Goal: Task Accomplishment & Management: Complete application form

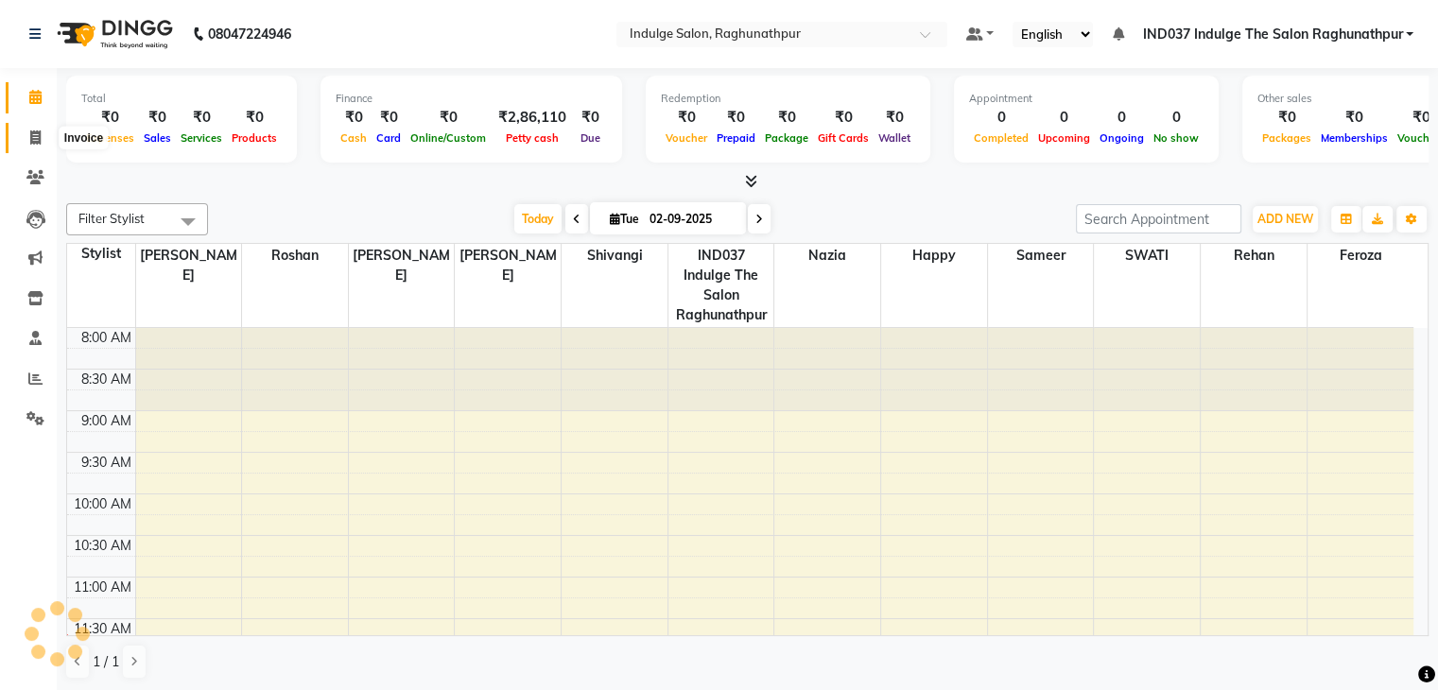
click at [40, 136] on icon at bounding box center [35, 137] width 10 height 14
select select "service"
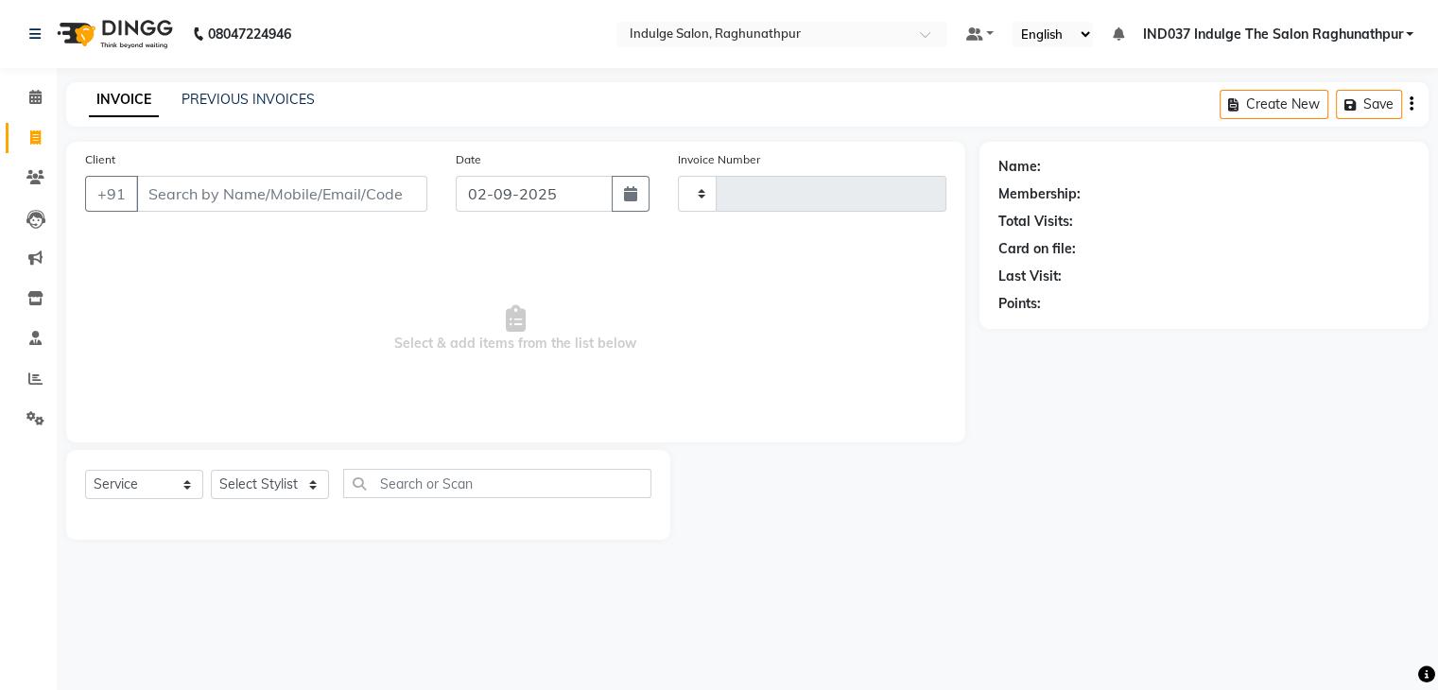
type input "0629"
select select "7475"
click at [370, 194] on input "Client" at bounding box center [283, 194] width 295 height 36
click at [329, 194] on input "Client" at bounding box center [283, 194] width 295 height 36
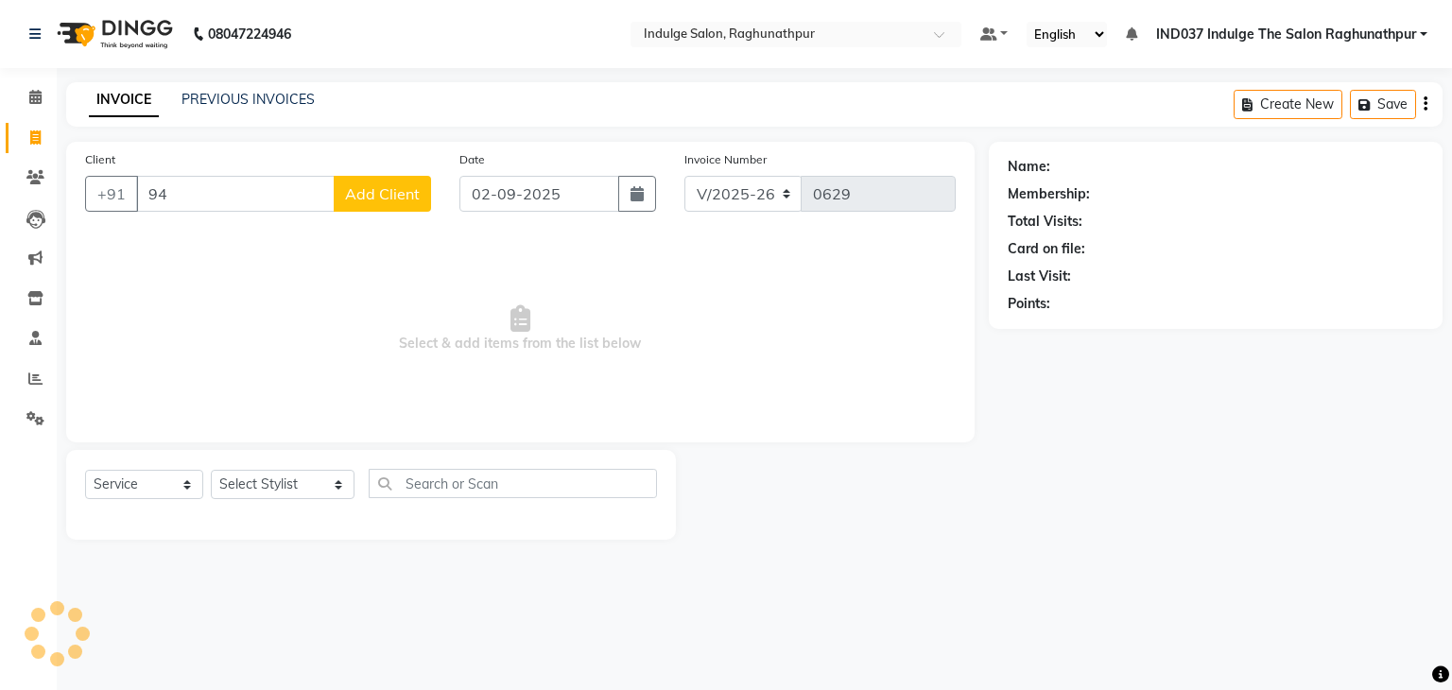
type input "9"
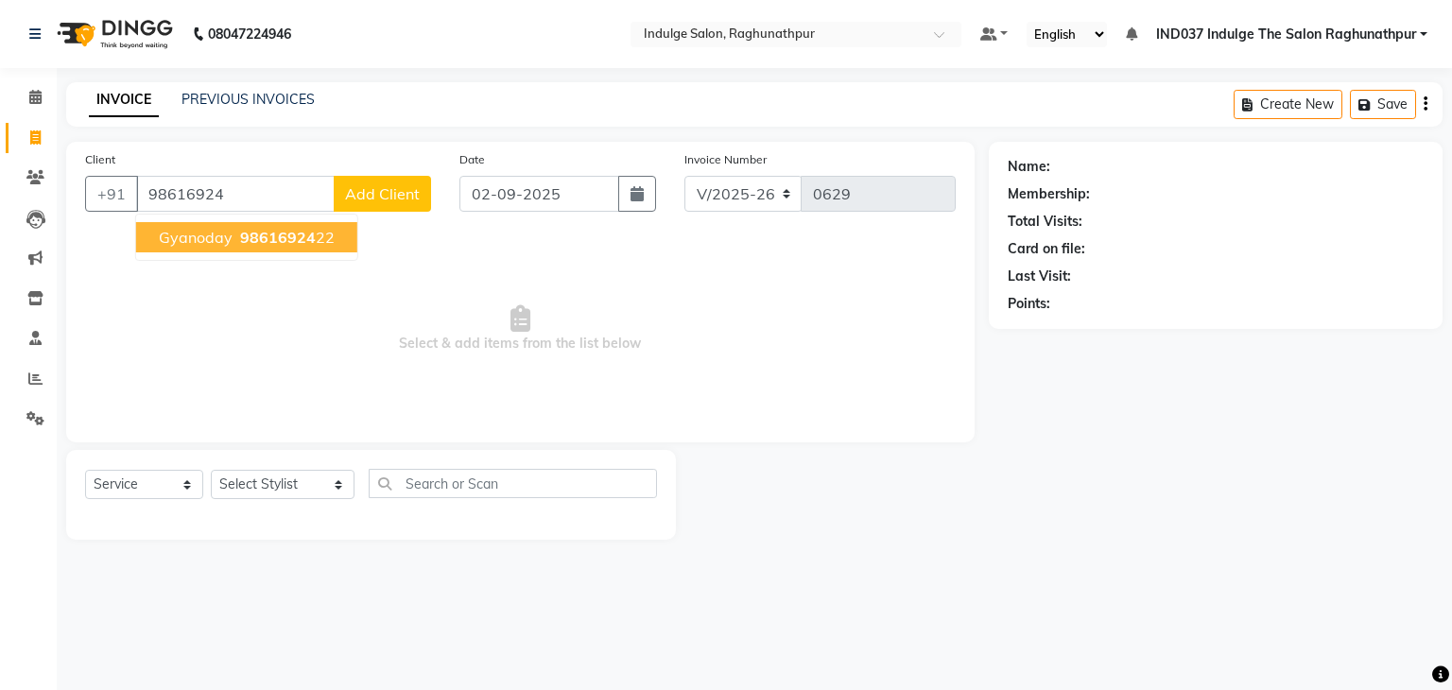
click at [263, 235] on span "98616924" at bounding box center [278, 237] width 76 height 19
type input "9861692422"
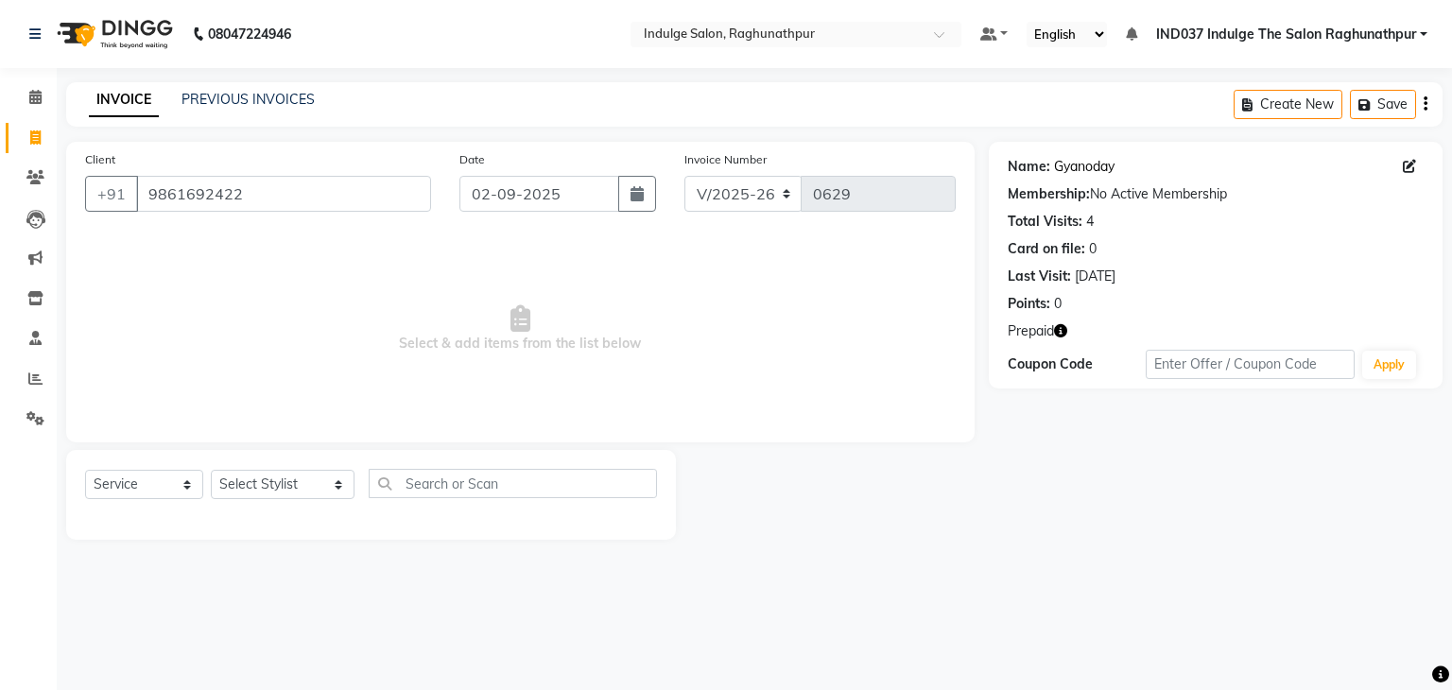
click at [1074, 171] on link "Gyanoday" at bounding box center [1084, 167] width 61 height 20
click at [1087, 165] on link "Gyanoday" at bounding box center [1084, 167] width 61 height 20
click at [1107, 167] on link "Gyanoday" at bounding box center [1084, 167] width 61 height 20
click at [1079, 174] on link "Gyanoday" at bounding box center [1084, 167] width 61 height 20
click at [1093, 167] on link "Gyanoday" at bounding box center [1084, 167] width 61 height 20
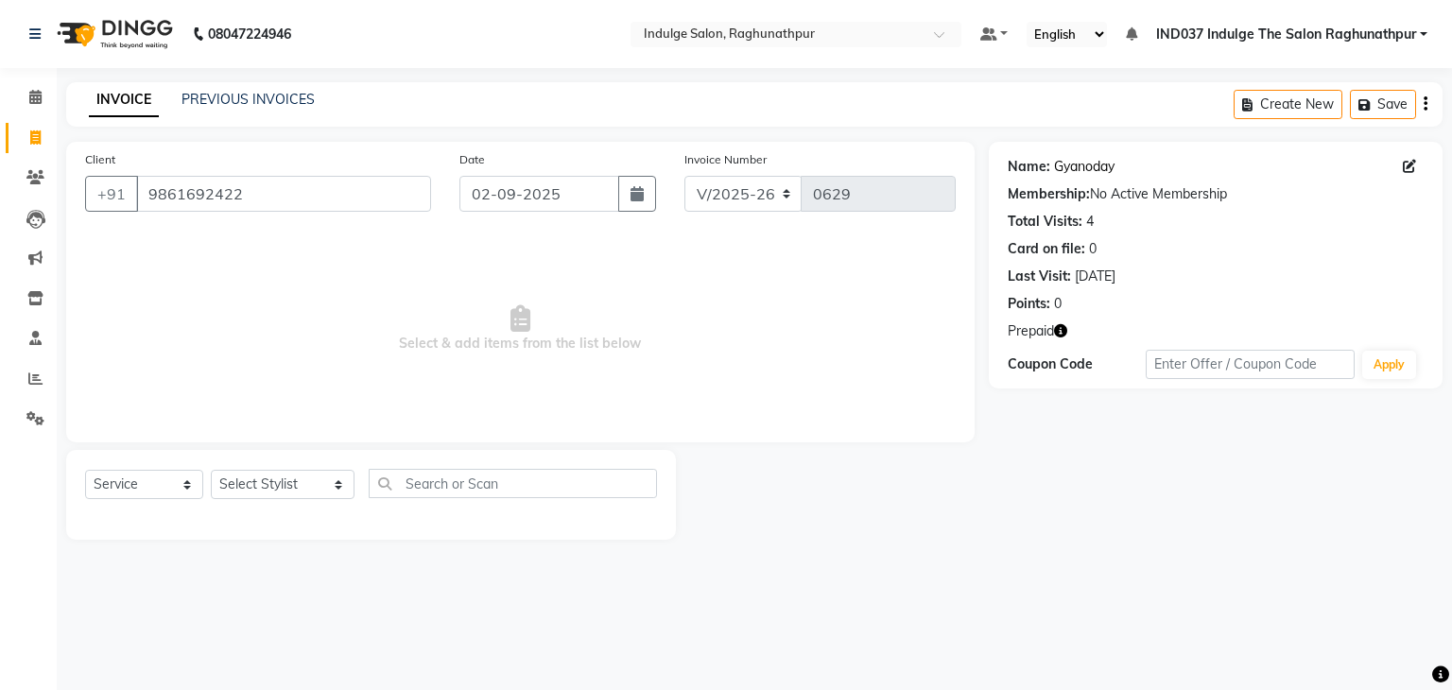
click at [1083, 167] on link "Gyanoday" at bounding box center [1084, 167] width 61 height 20
click at [1097, 164] on link "Gyanoday" at bounding box center [1084, 167] width 61 height 20
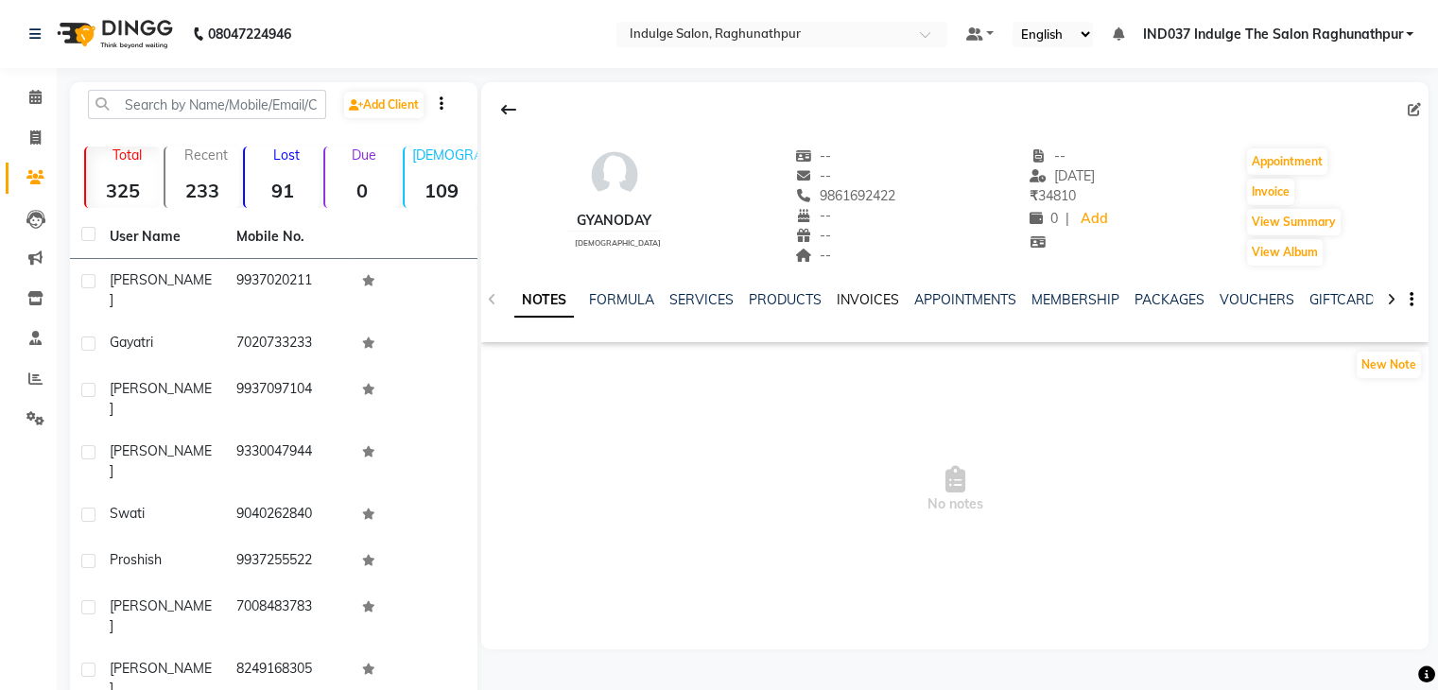
click at [873, 293] on link "INVOICES" at bounding box center [868, 299] width 62 height 17
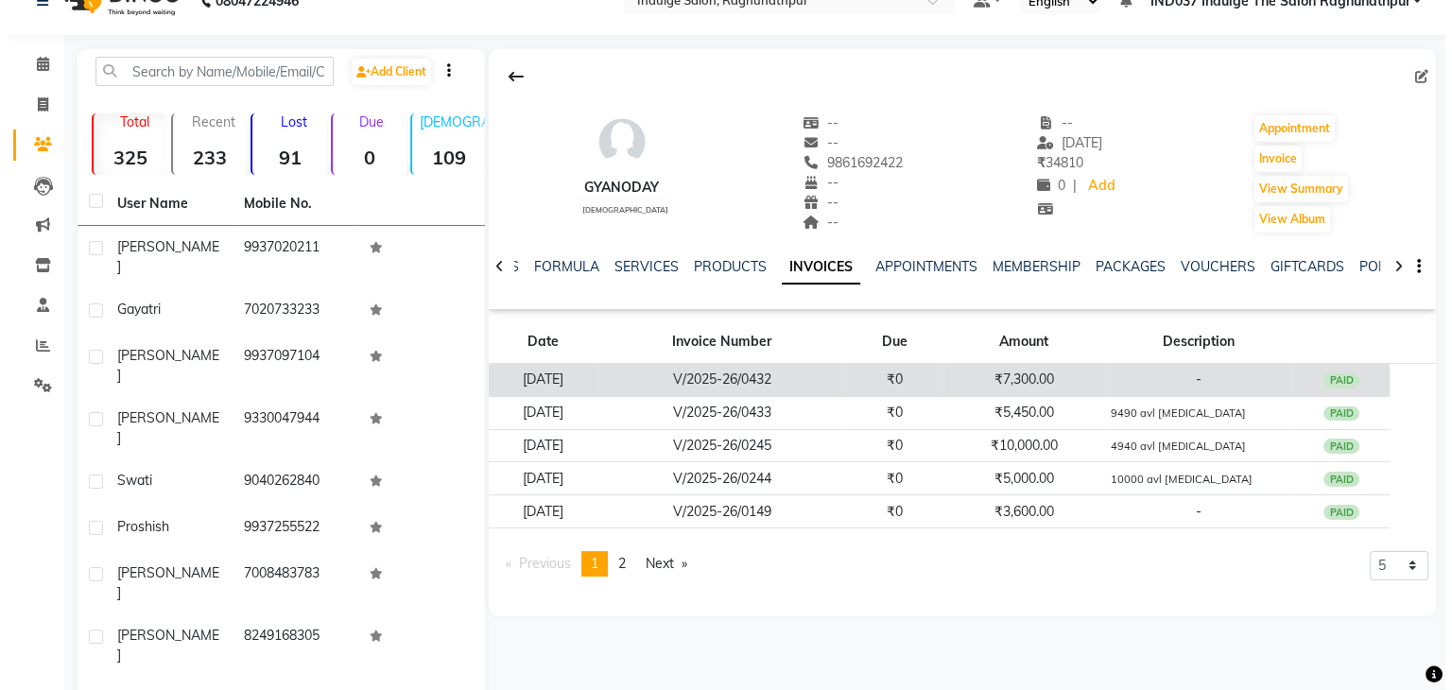
scroll to position [29, 0]
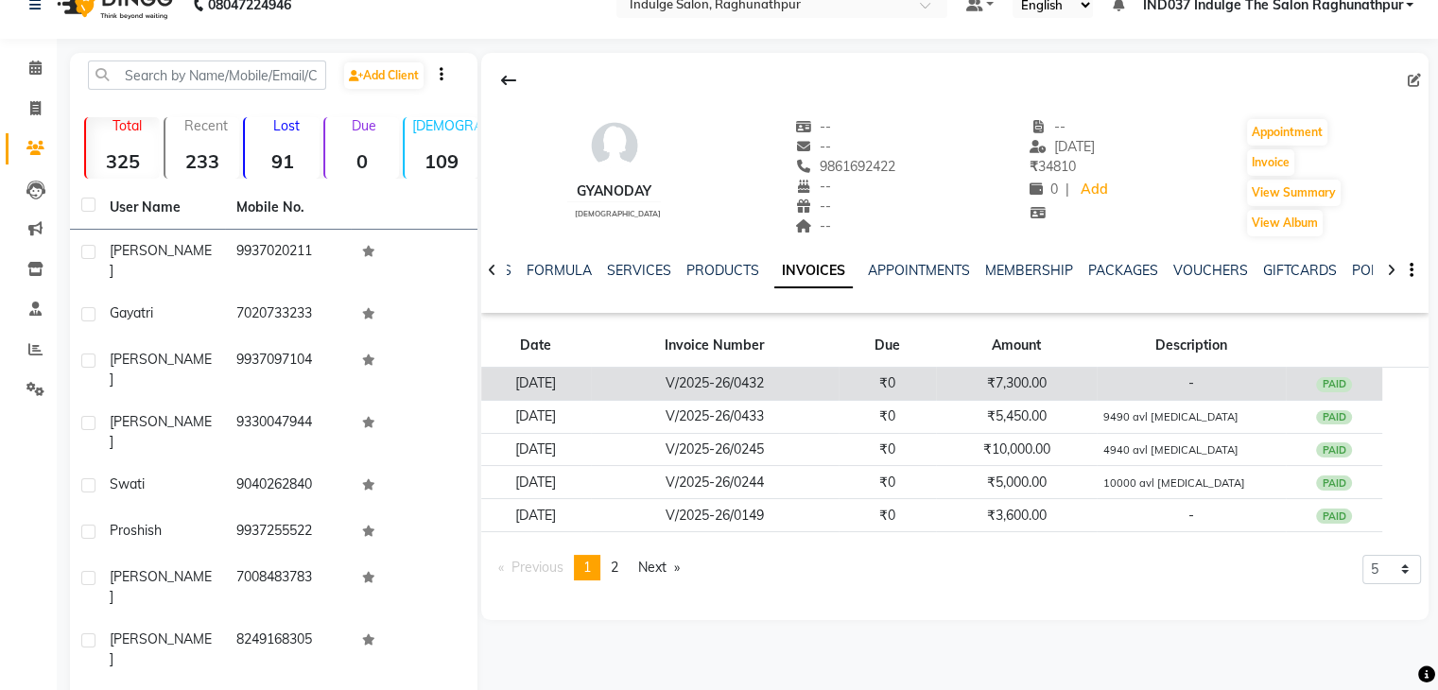
click at [1142, 384] on td "-" at bounding box center [1191, 384] width 189 height 33
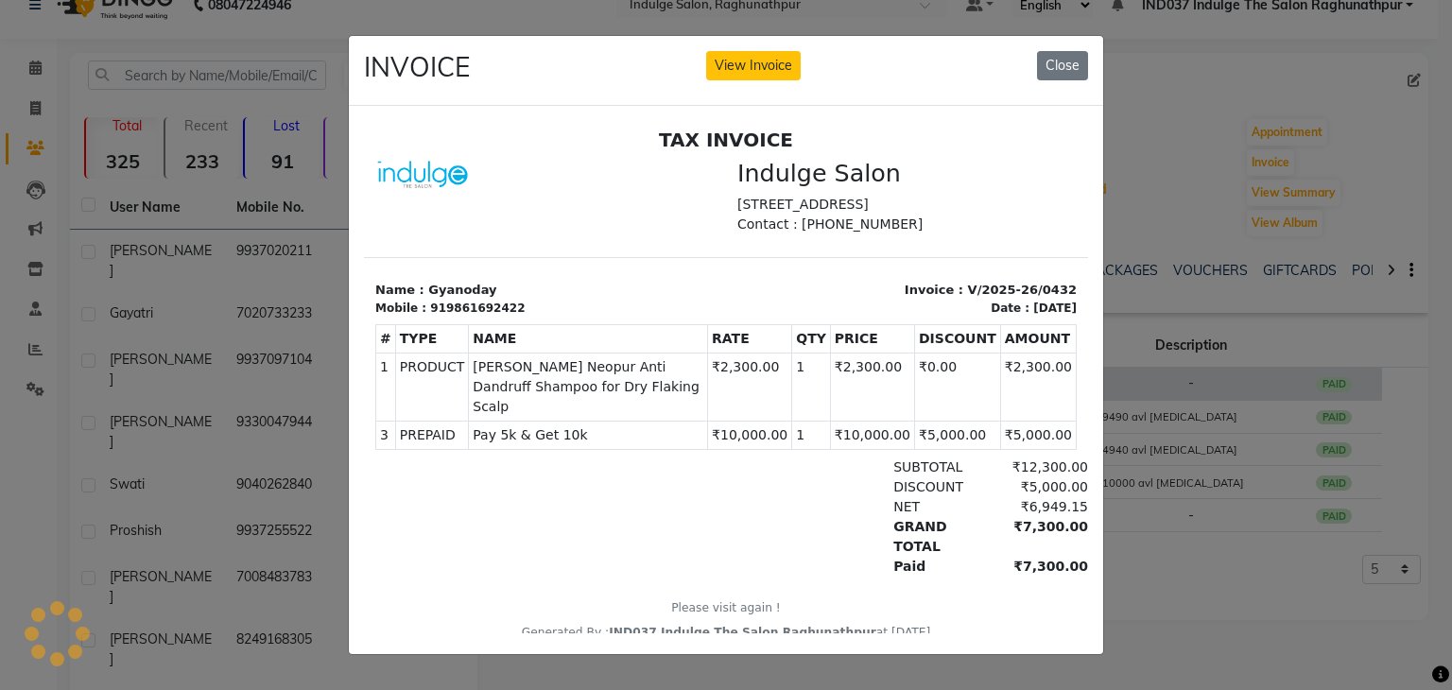
scroll to position [0, 0]
click at [985, 484] on div "₹5,000.00" at bounding box center [1036, 487] width 103 height 20
click at [792, 484] on div "DISCOUNT ₹5,000.00" at bounding box center [843, 487] width 491 height 20
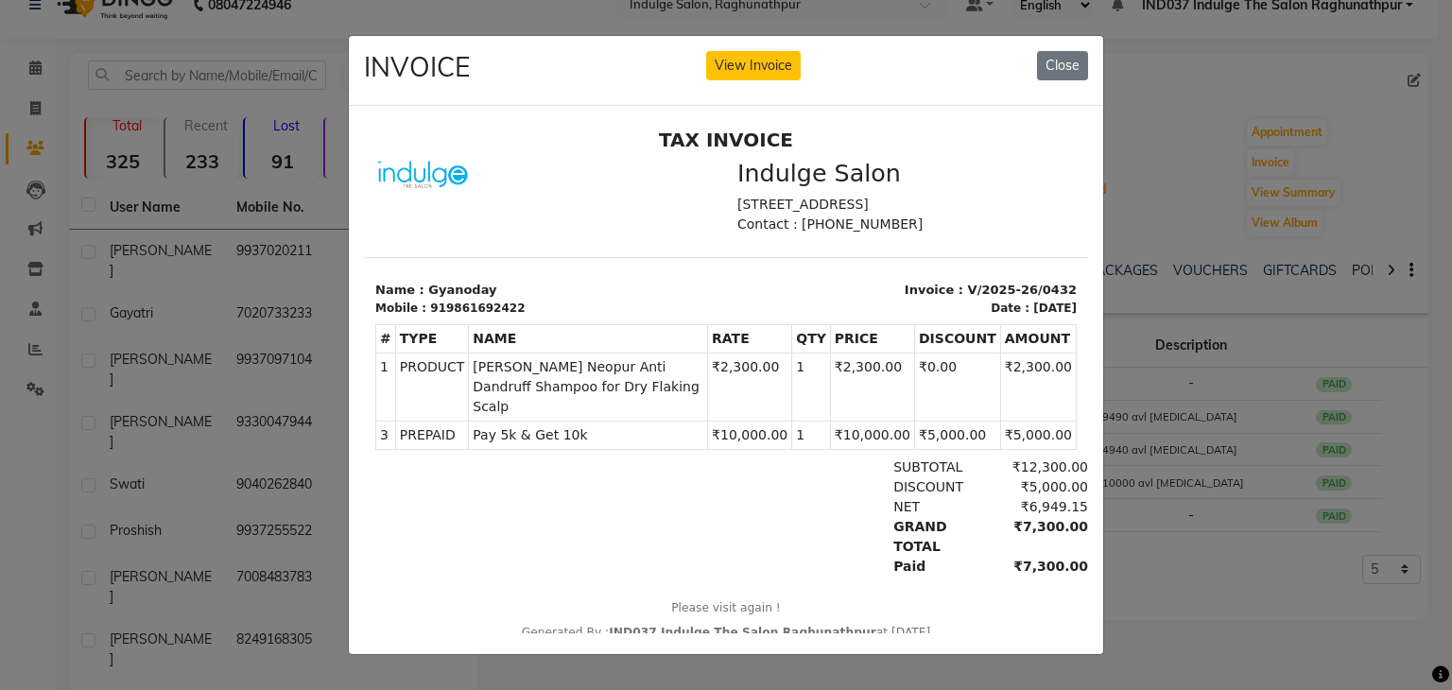
click at [792, 484] on div "DISCOUNT ₹5,000.00" at bounding box center [843, 487] width 491 height 20
click at [757, 492] on div "DISCOUNT ₹5,000.00" at bounding box center [843, 487] width 491 height 20
click at [777, 64] on button "View Invoice" at bounding box center [753, 65] width 95 height 29
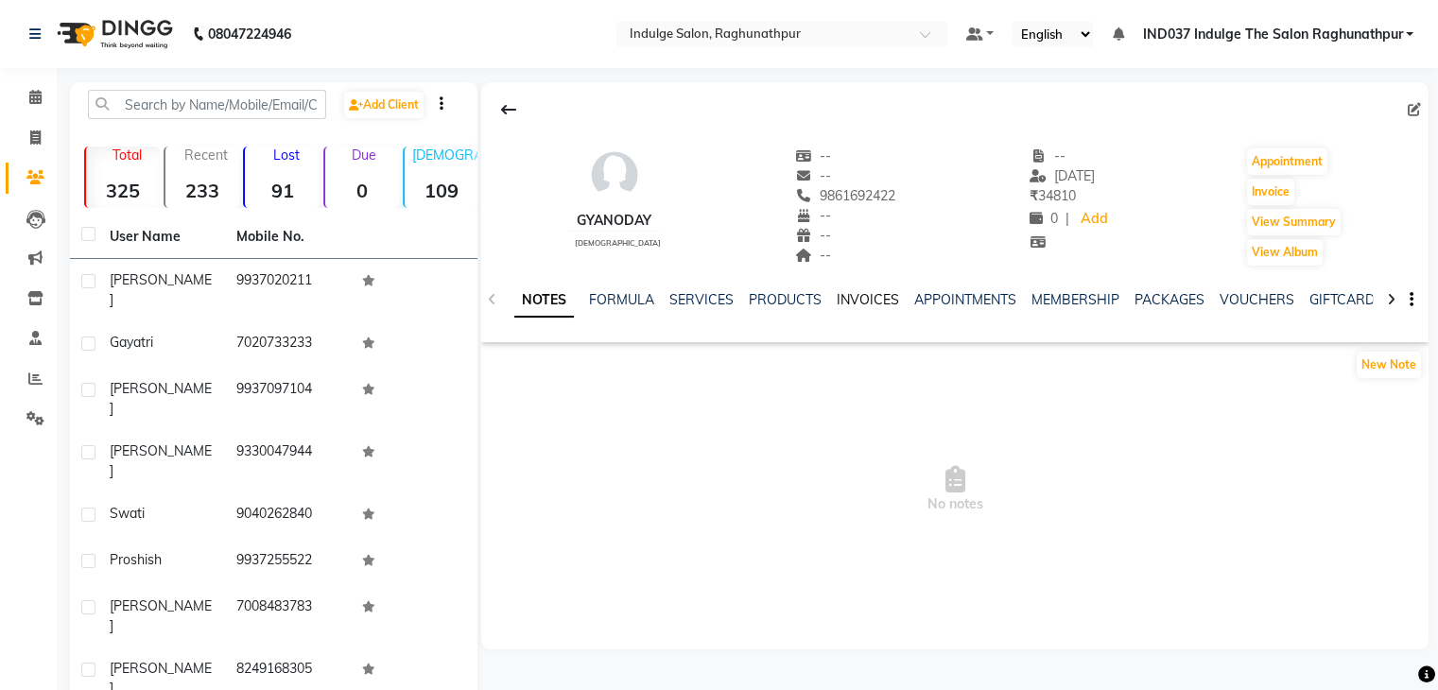
click at [855, 300] on link "INVOICES" at bounding box center [868, 299] width 62 height 17
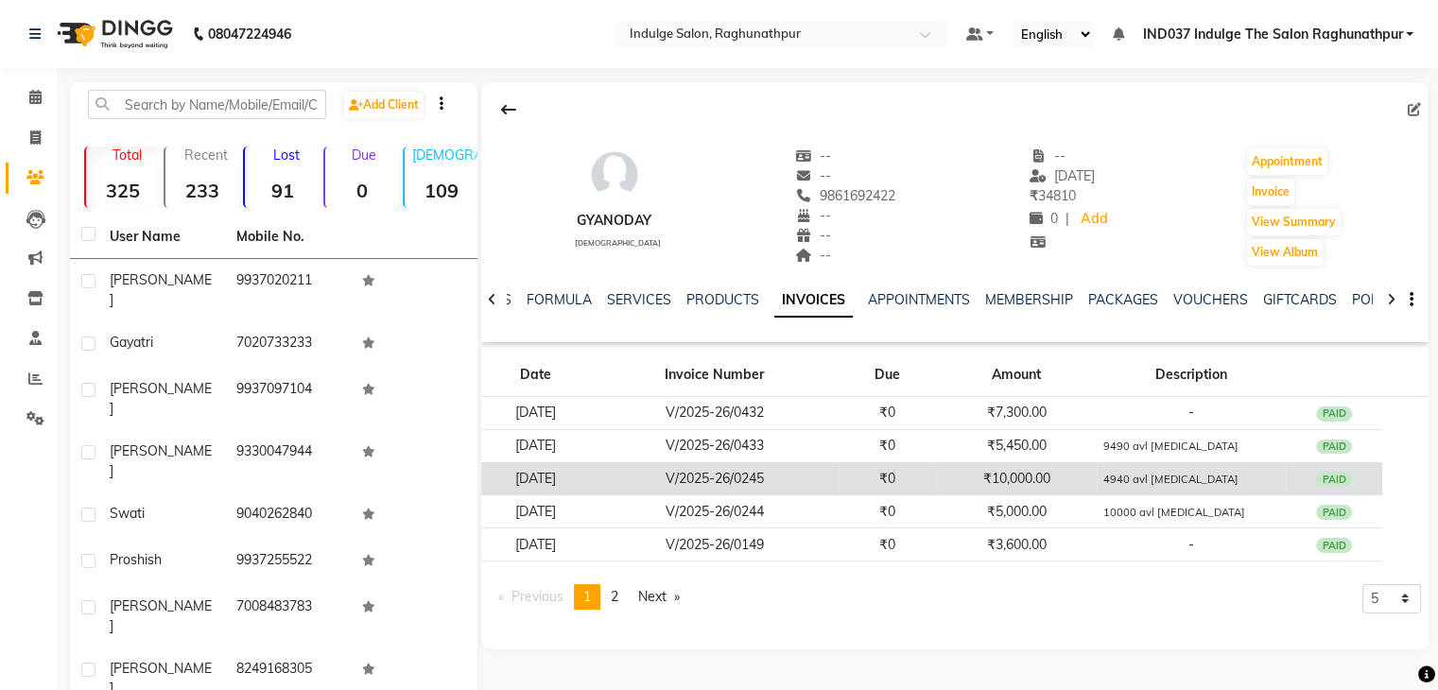
click at [1093, 477] on td "₹10,000.00" at bounding box center [1016, 478] width 161 height 33
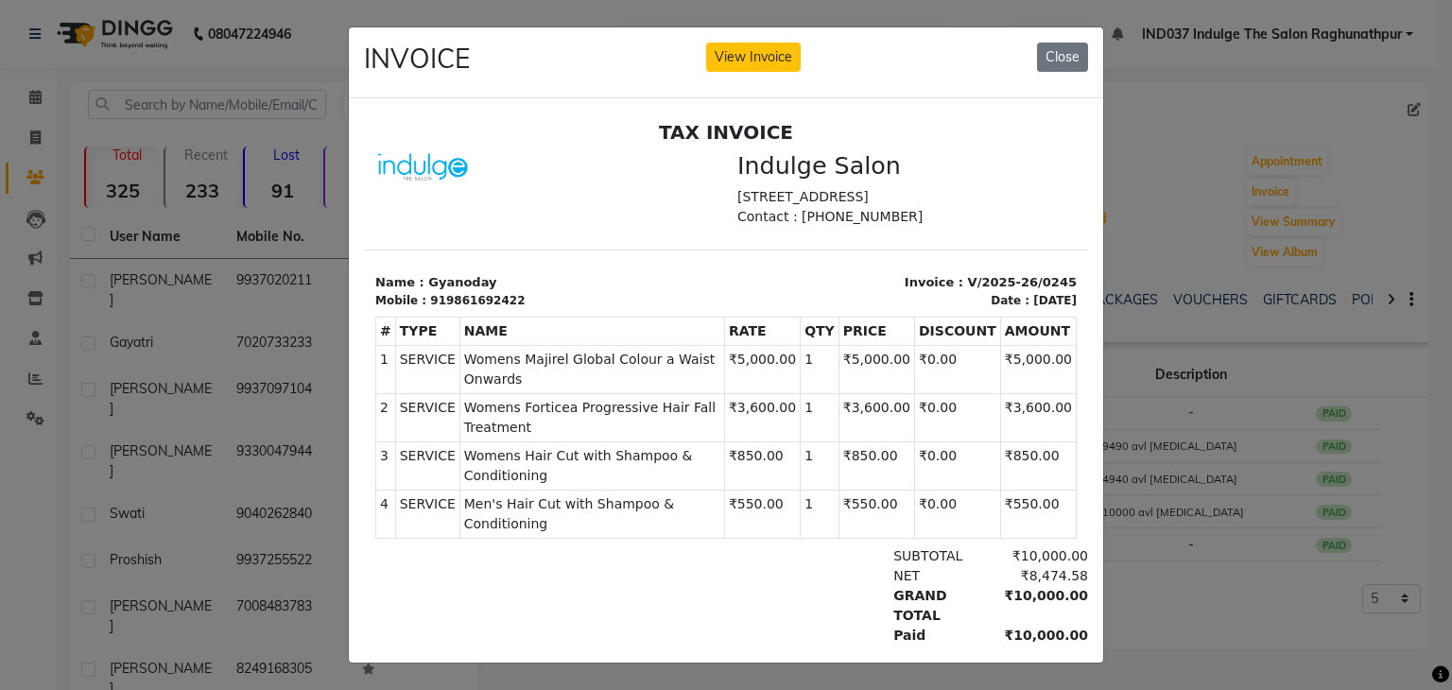
click at [748, 585] on div "GRAND TOTAL ₹10,000.00" at bounding box center [843, 605] width 491 height 40
click at [749, 67] on button "View Invoice" at bounding box center [753, 57] width 95 height 29
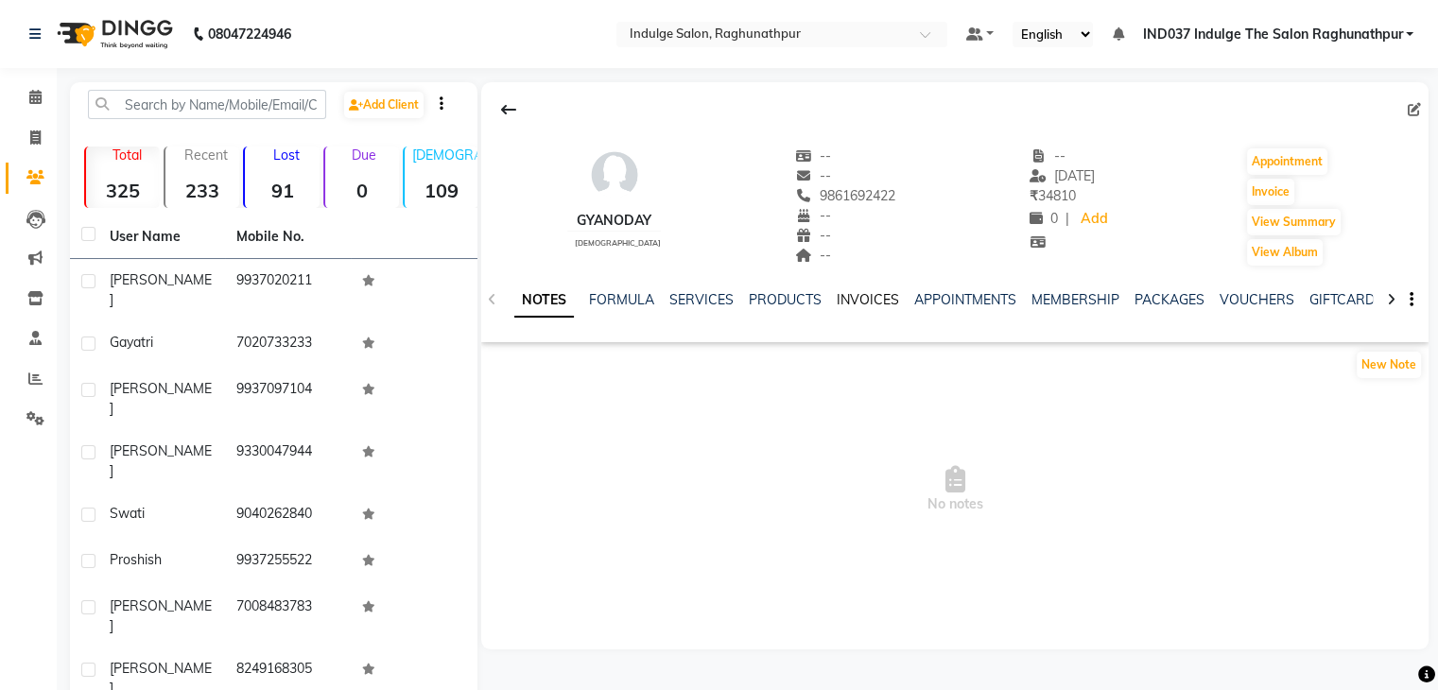
click at [863, 302] on link "INVOICES" at bounding box center [868, 299] width 62 height 17
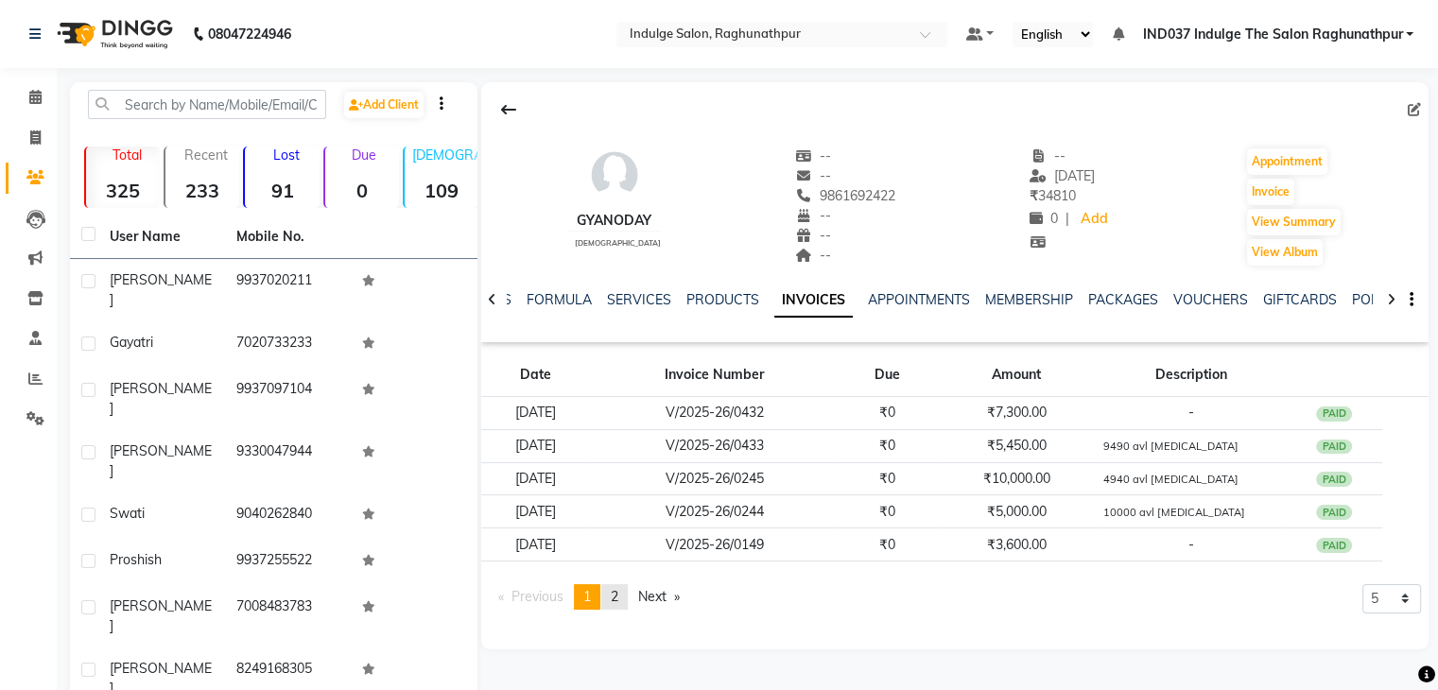
click at [624, 597] on link "page 2" at bounding box center [614, 597] width 26 height 26
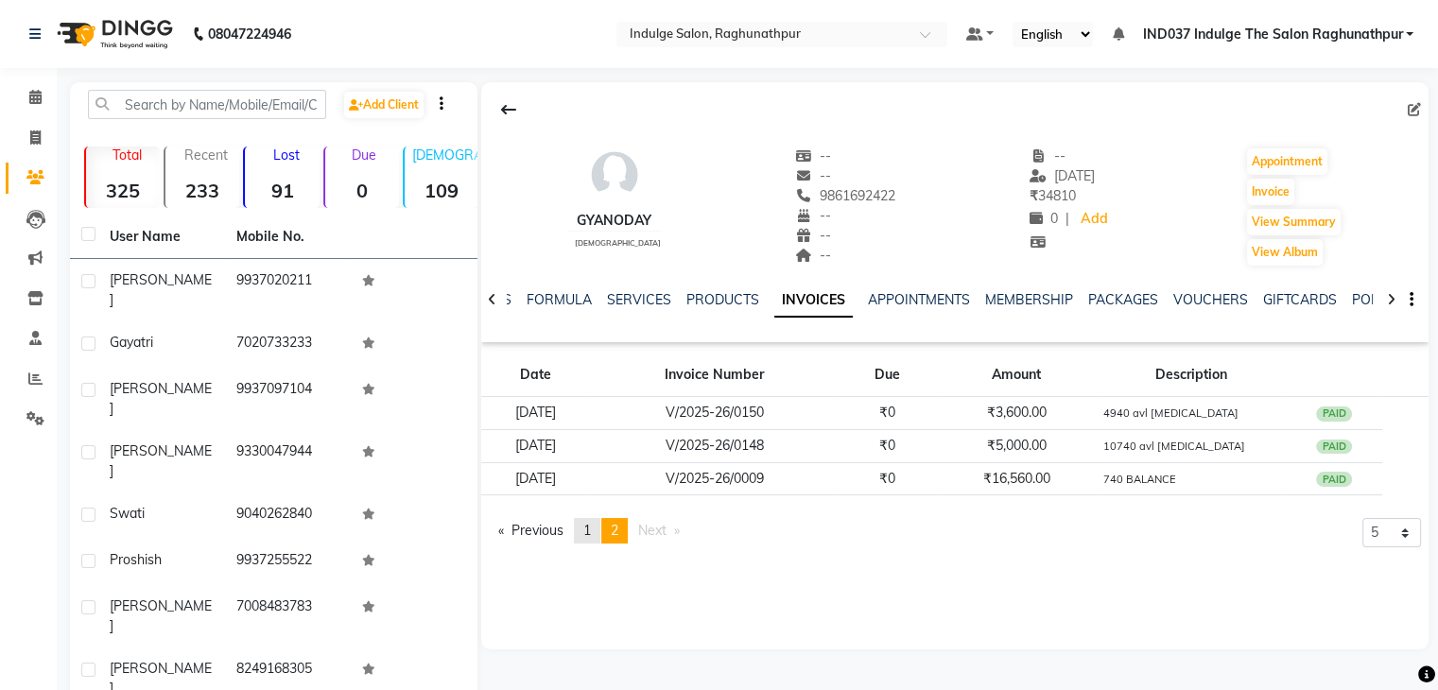
click at [588, 534] on span "1" at bounding box center [587, 530] width 8 height 17
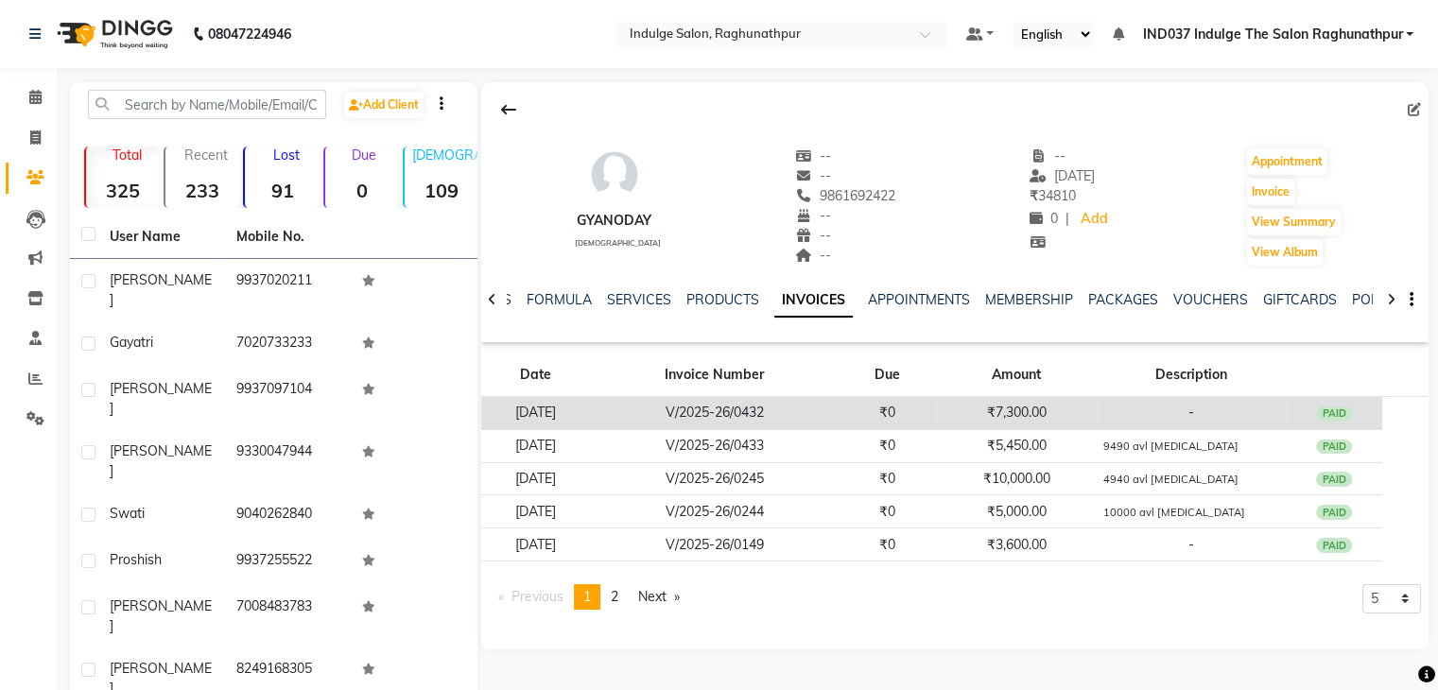
click at [1045, 411] on td "₹7,300.00" at bounding box center [1016, 413] width 161 height 33
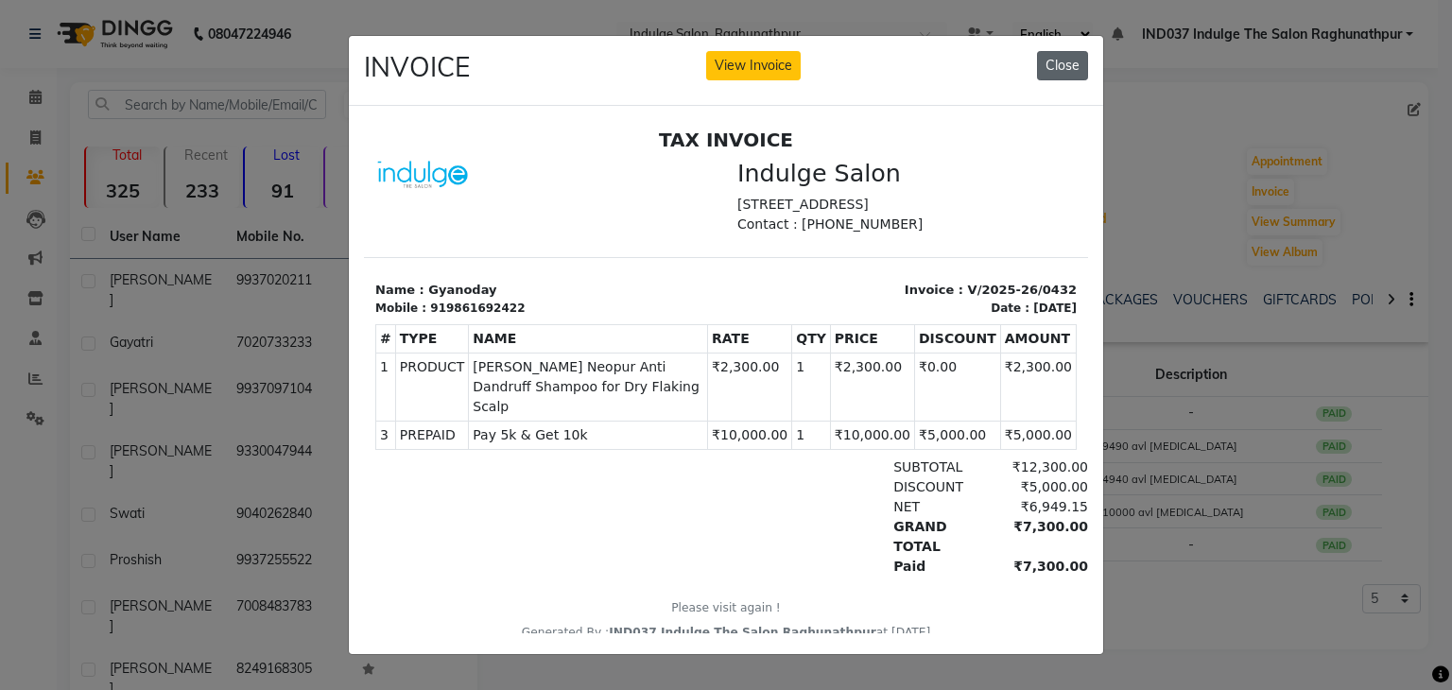
click at [1066, 66] on button "Close" at bounding box center [1062, 65] width 51 height 29
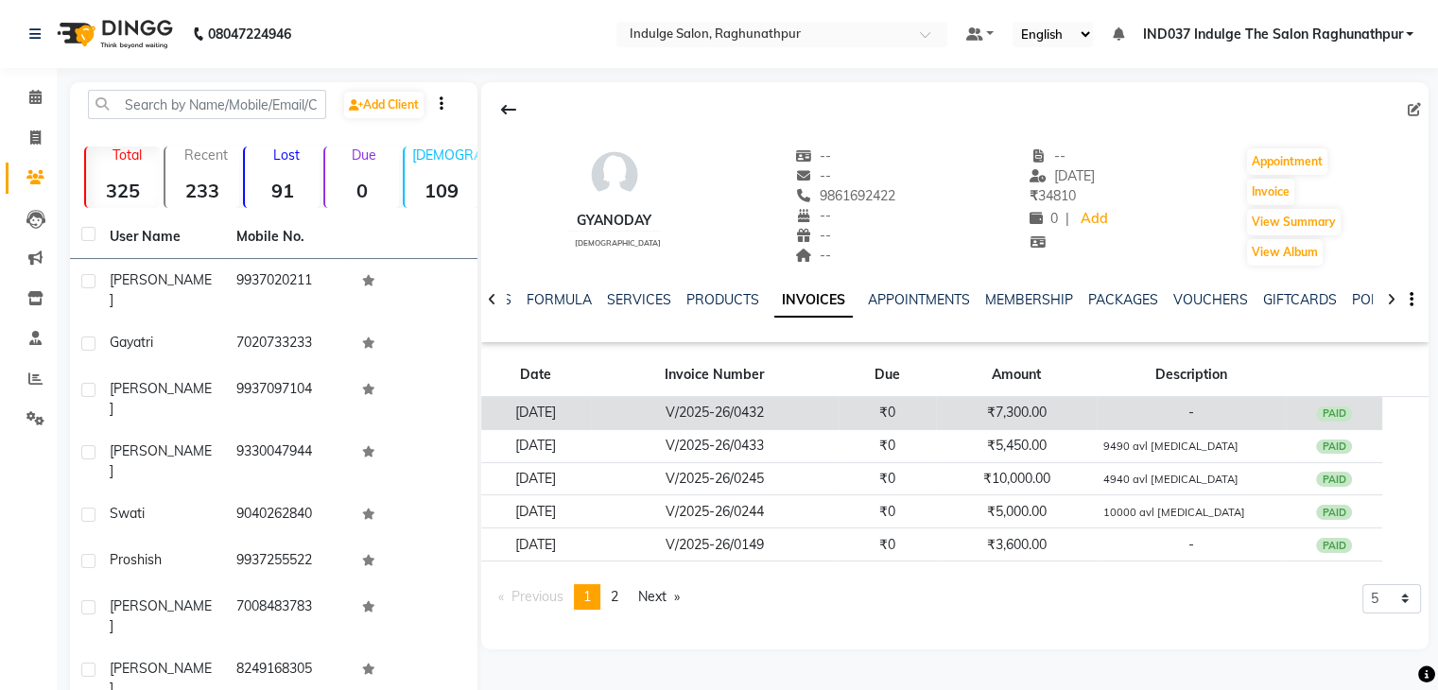
click at [1018, 419] on td "₹7,300.00" at bounding box center [1016, 413] width 161 height 33
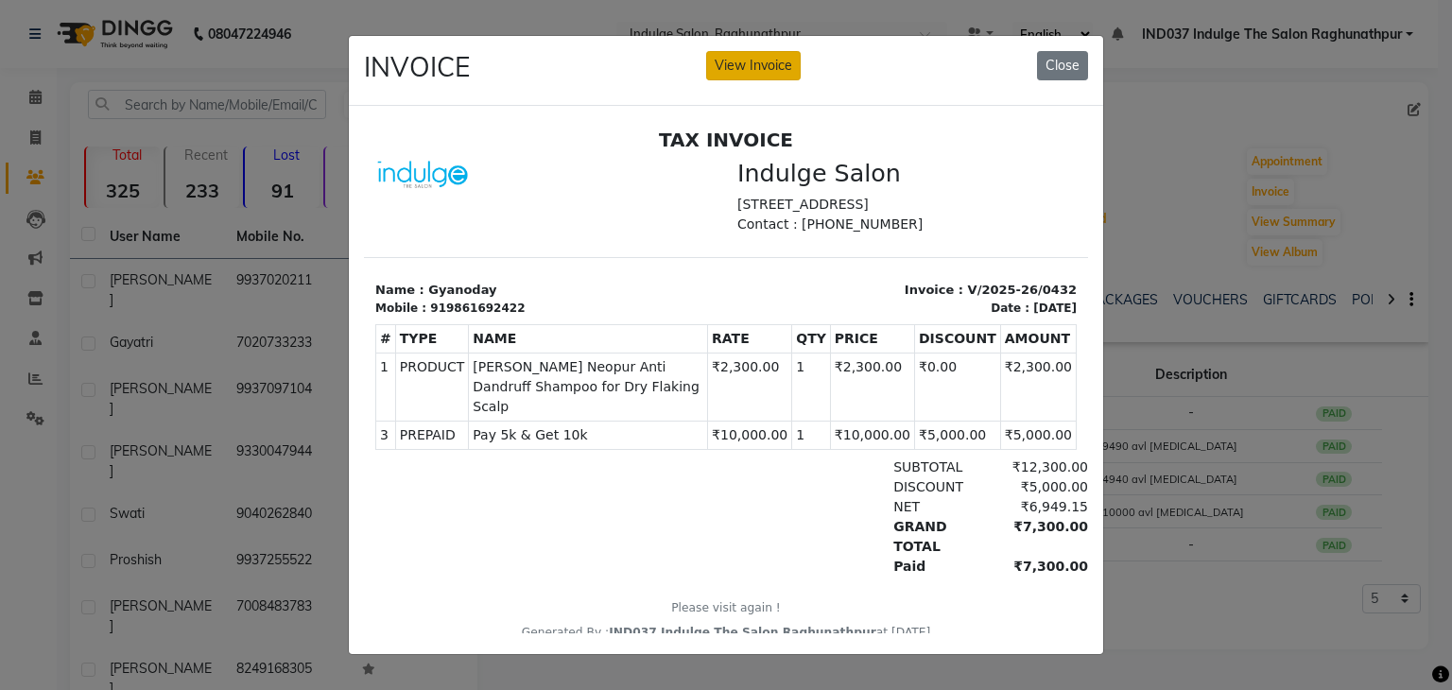
click at [747, 64] on button "View Invoice" at bounding box center [753, 65] width 95 height 29
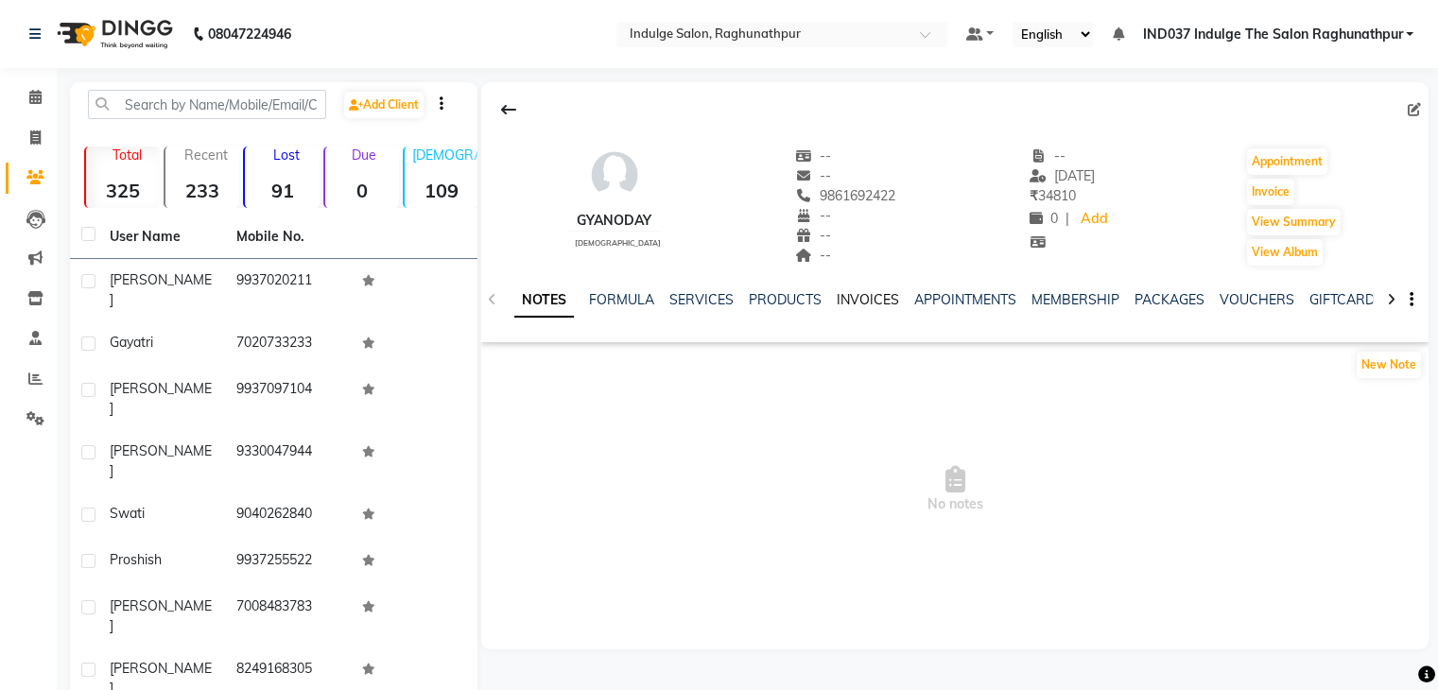
click at [855, 304] on link "INVOICES" at bounding box center [868, 299] width 62 height 17
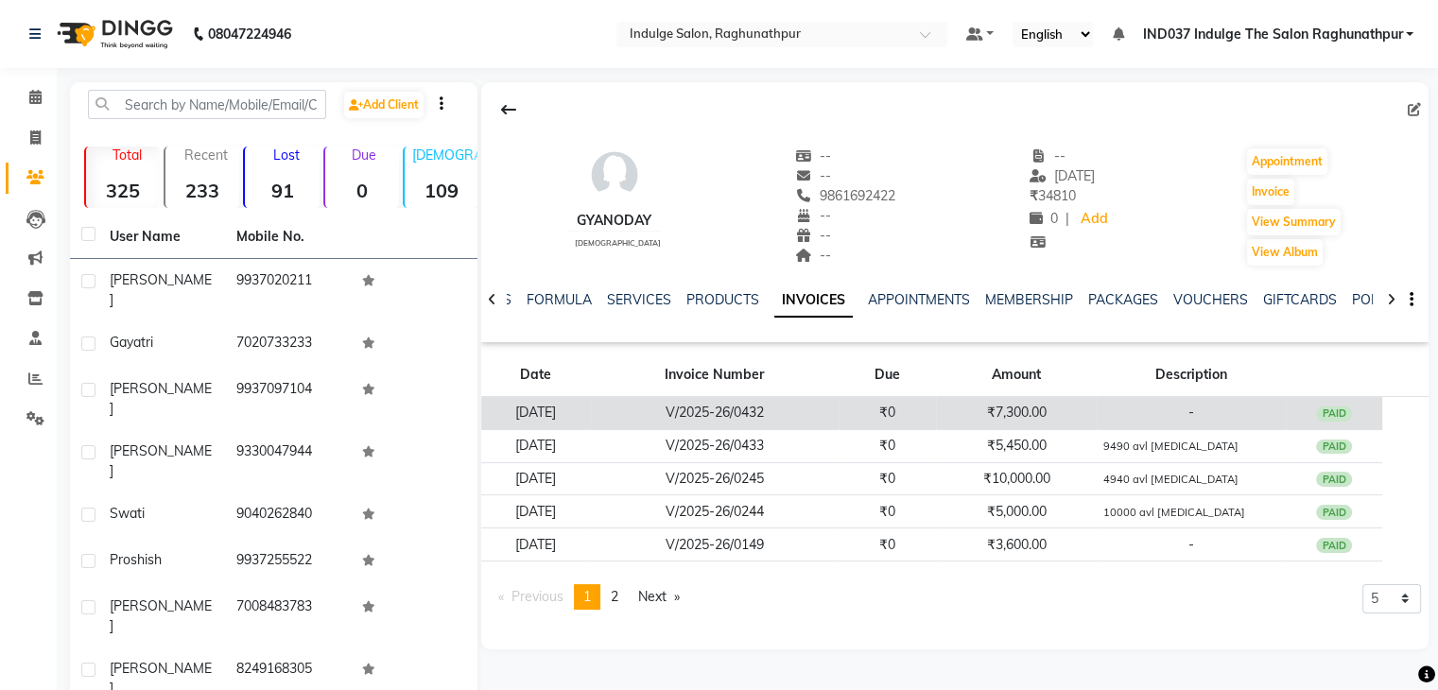
click at [1077, 419] on td "₹7,300.00" at bounding box center [1016, 413] width 161 height 33
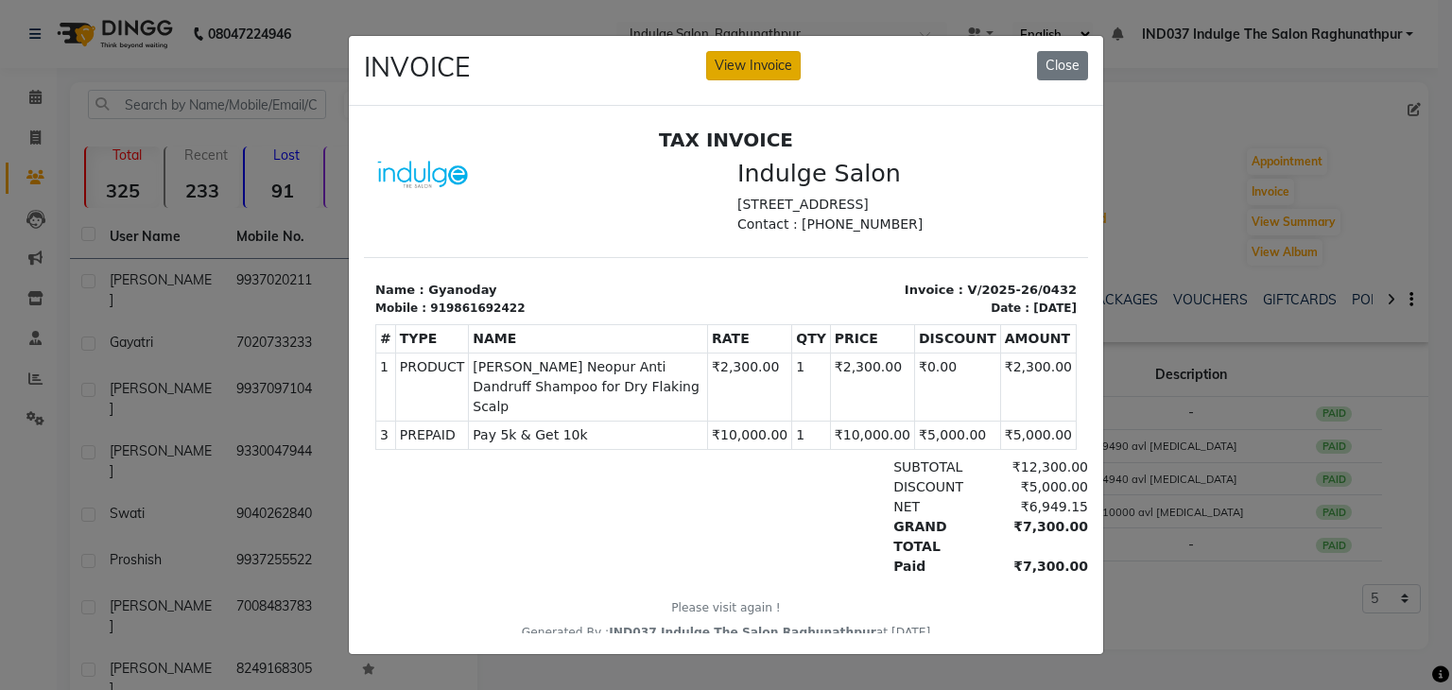
click at [754, 71] on button "View Invoice" at bounding box center [753, 65] width 95 height 29
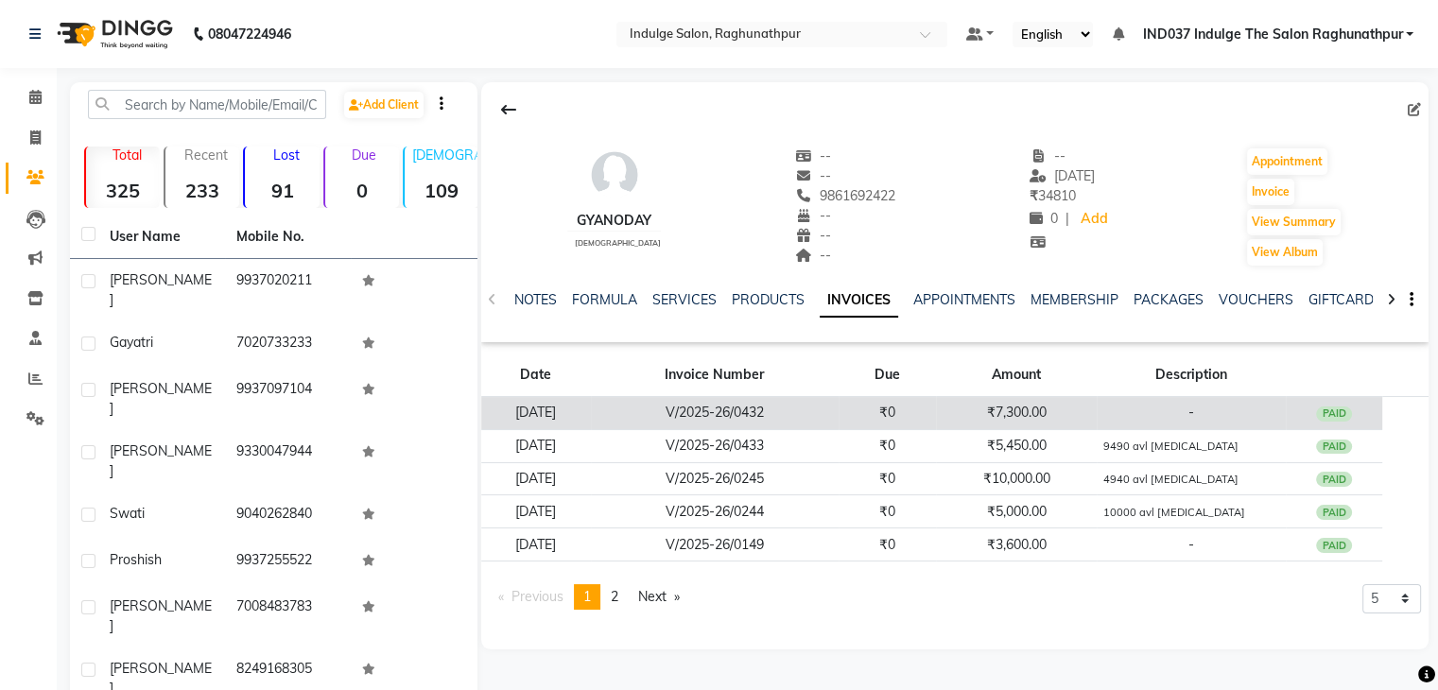
click at [1044, 416] on td "₹7,300.00" at bounding box center [1016, 413] width 161 height 33
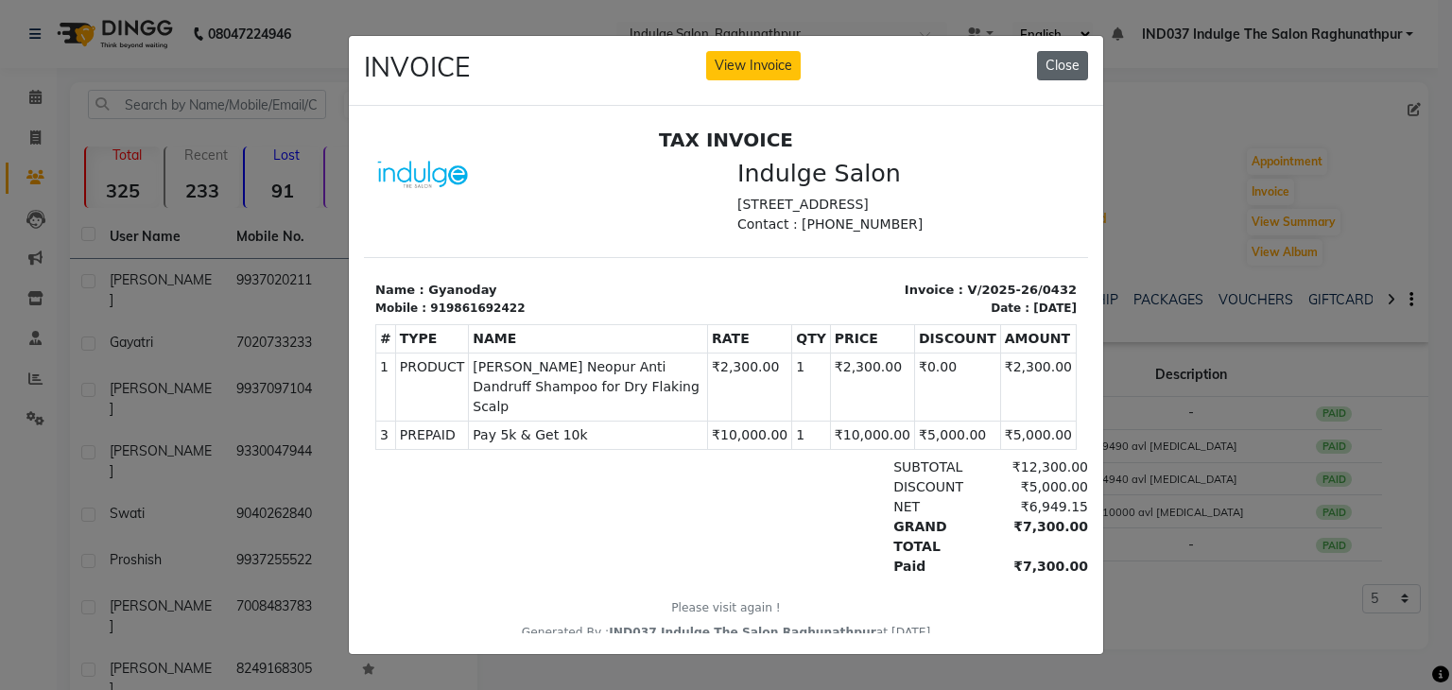
click at [1066, 57] on button "Close" at bounding box center [1062, 65] width 51 height 29
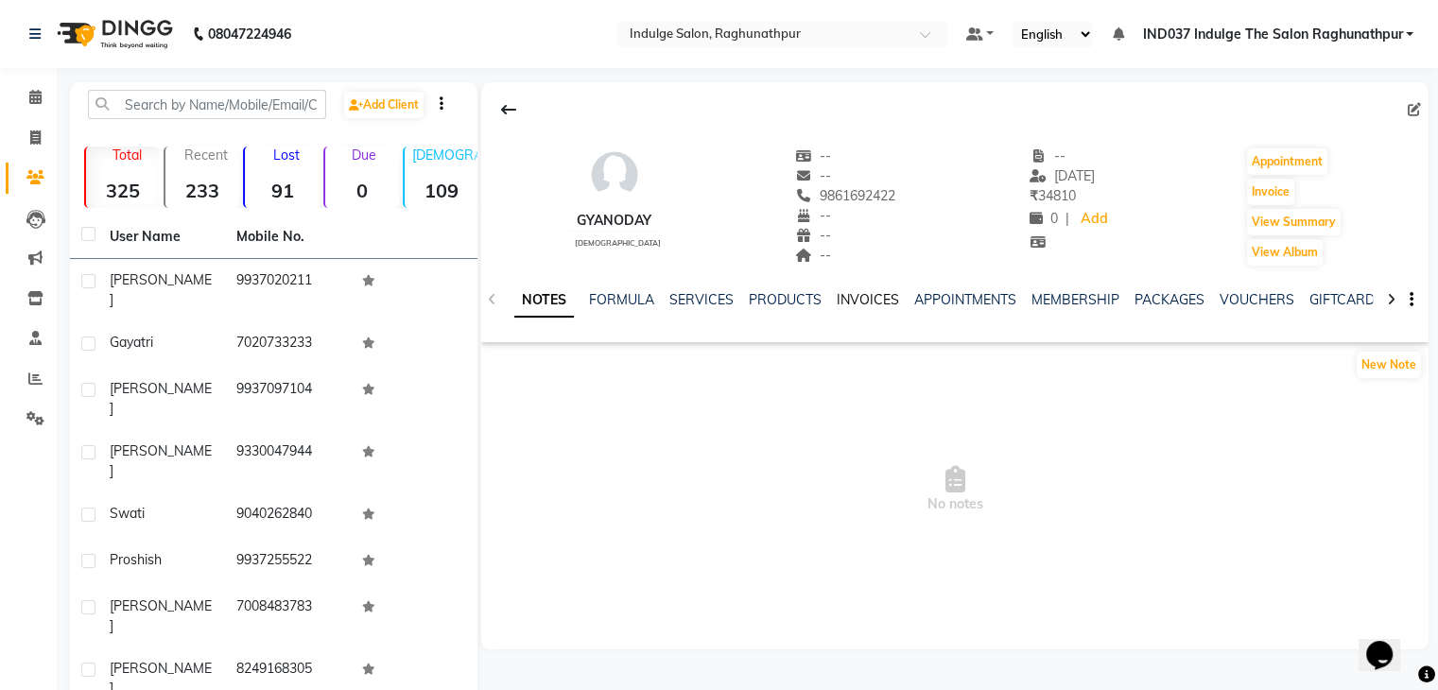
click at [870, 291] on link "INVOICES" at bounding box center [868, 299] width 62 height 17
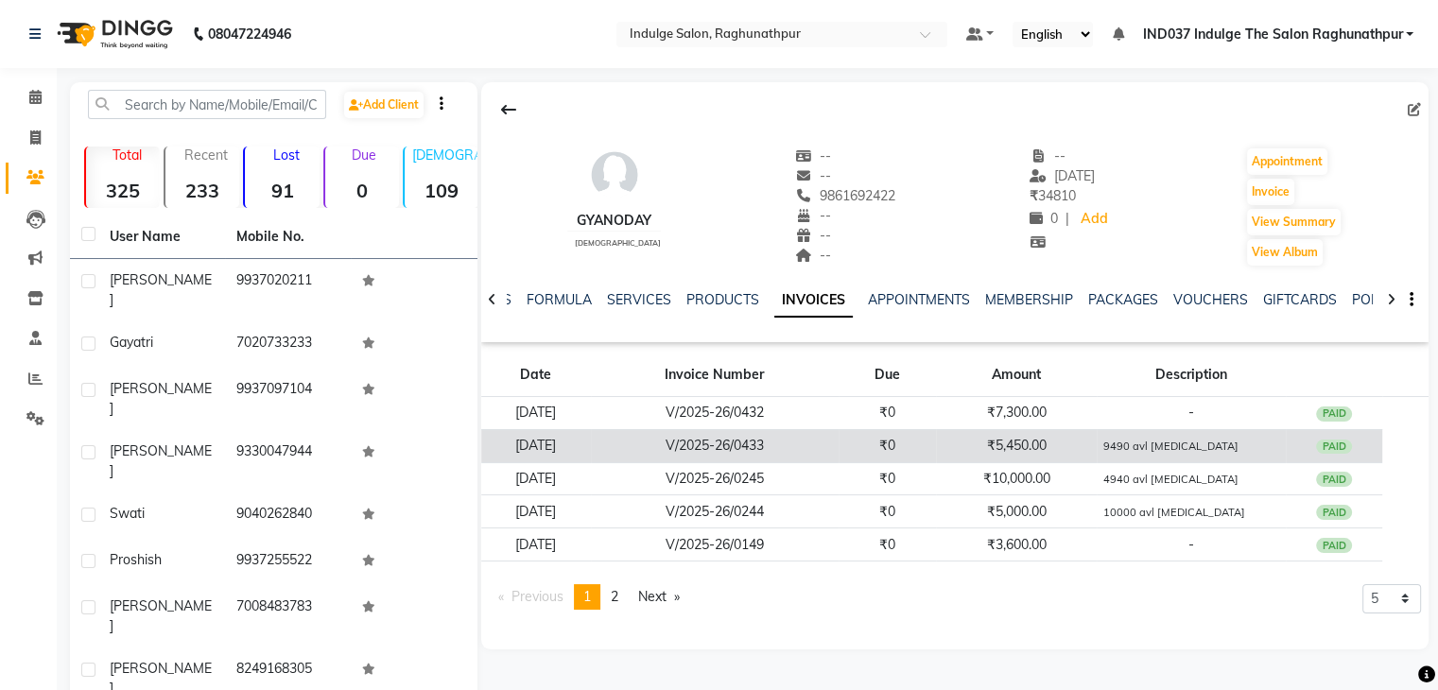
click at [1040, 447] on td "₹5,450.00" at bounding box center [1016, 445] width 161 height 33
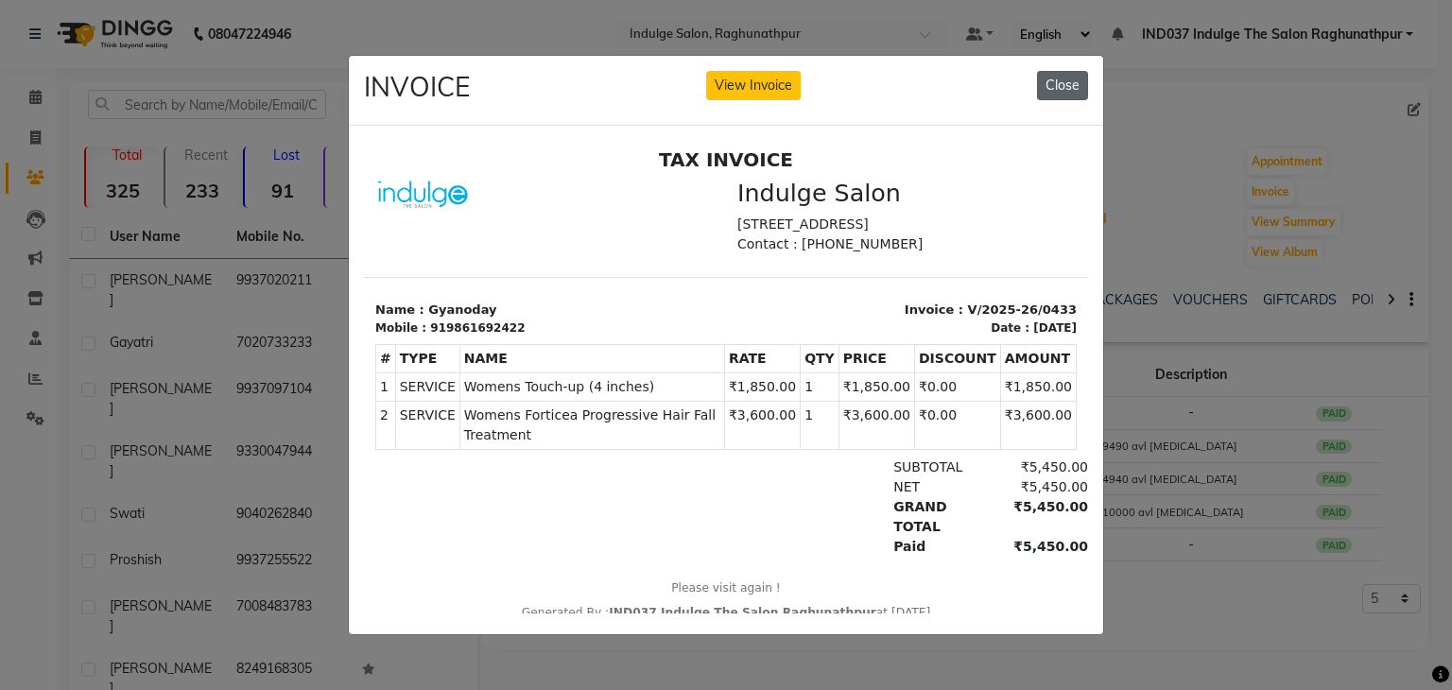
click at [1066, 84] on button "Close" at bounding box center [1062, 85] width 51 height 29
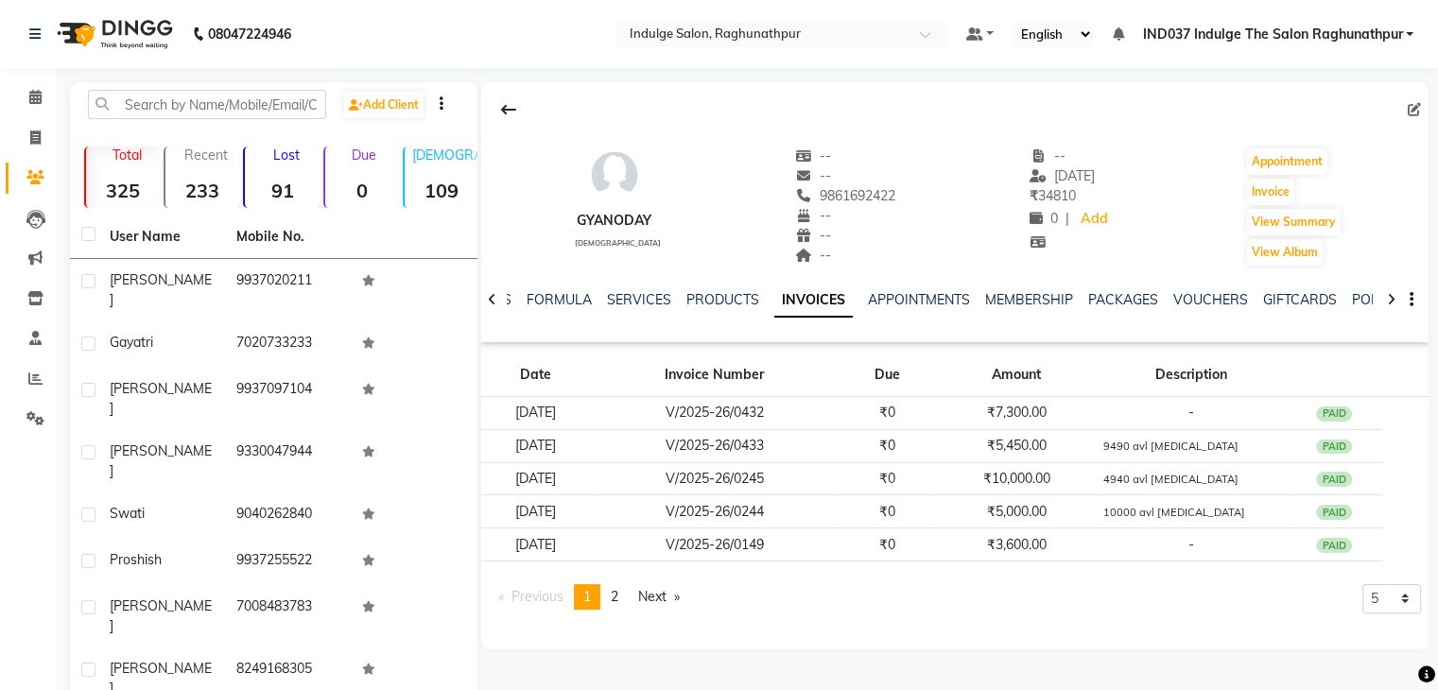
click at [1169, 606] on div "Previous page 1 / 2 You're on page 1 page 2 Next page 5 10 50 100 500" at bounding box center [955, 604] width 932 height 41
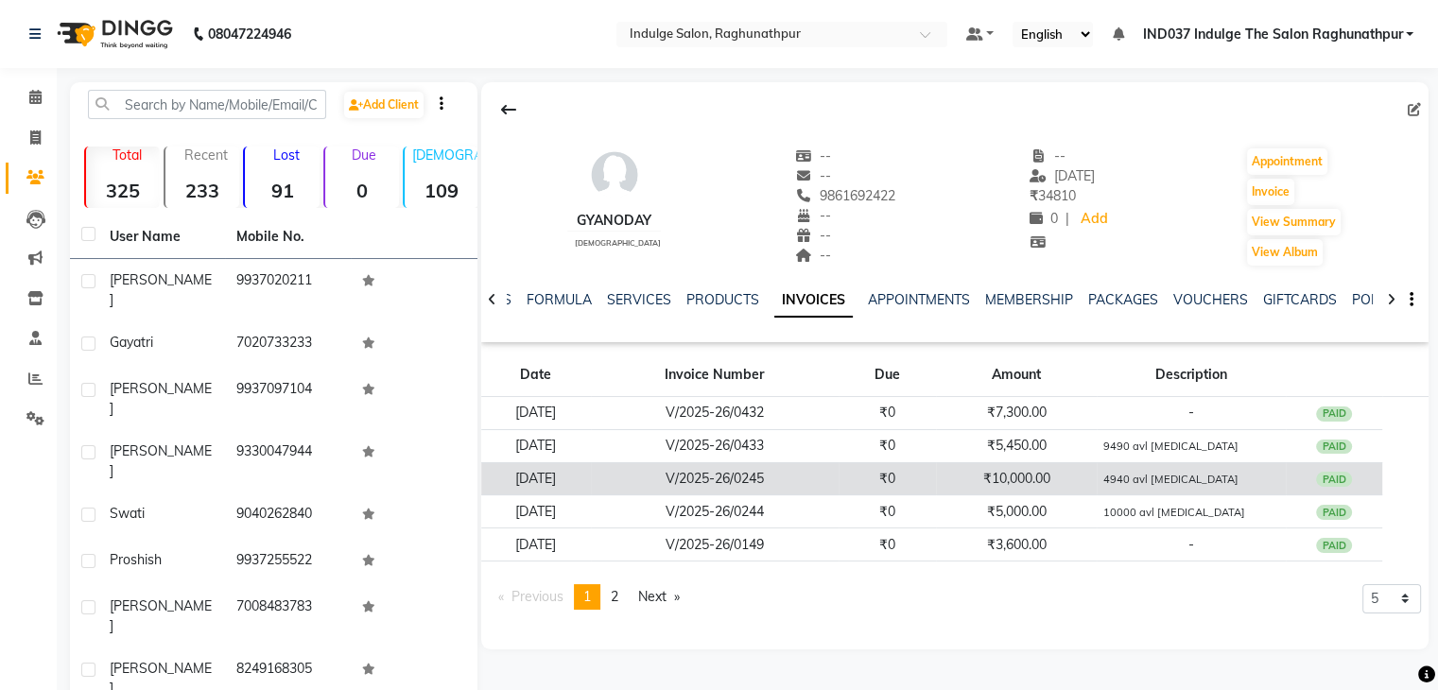
click at [1043, 477] on td "₹10,000.00" at bounding box center [1016, 478] width 161 height 33
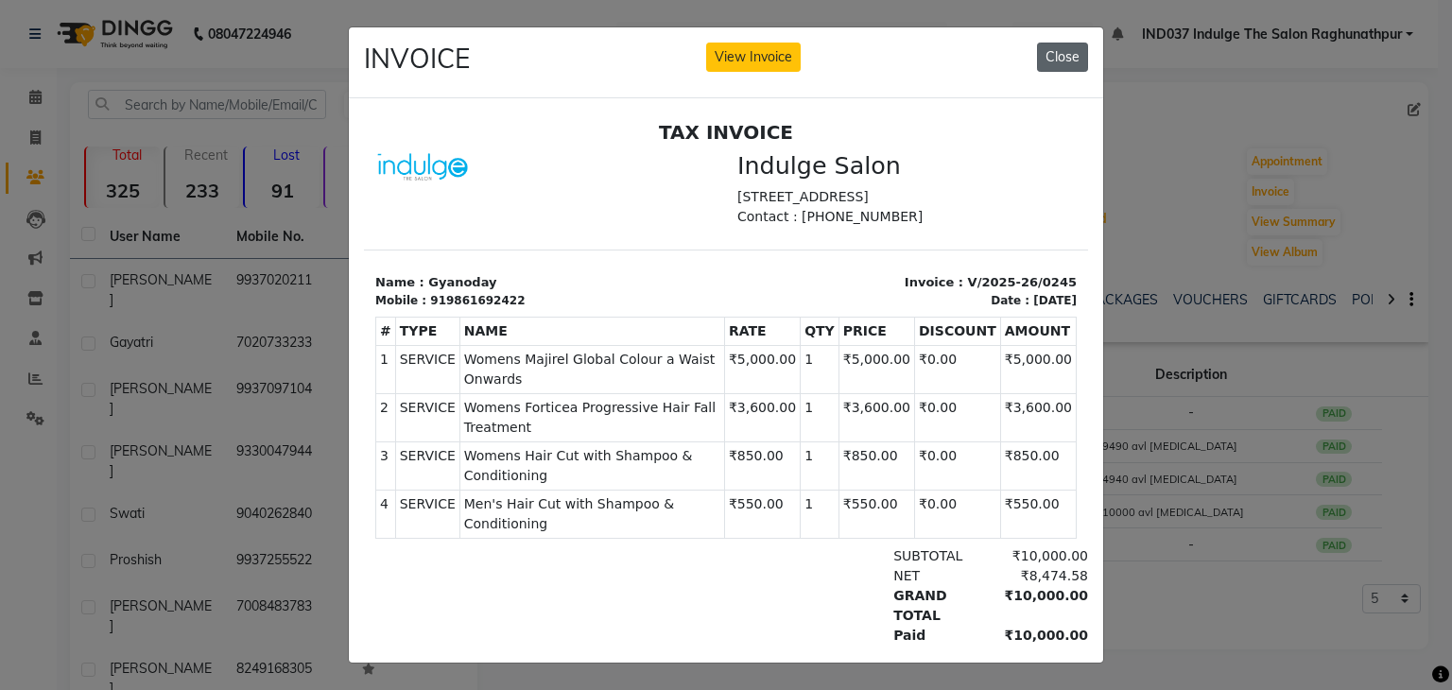
click at [1061, 49] on button "Close" at bounding box center [1062, 57] width 51 height 29
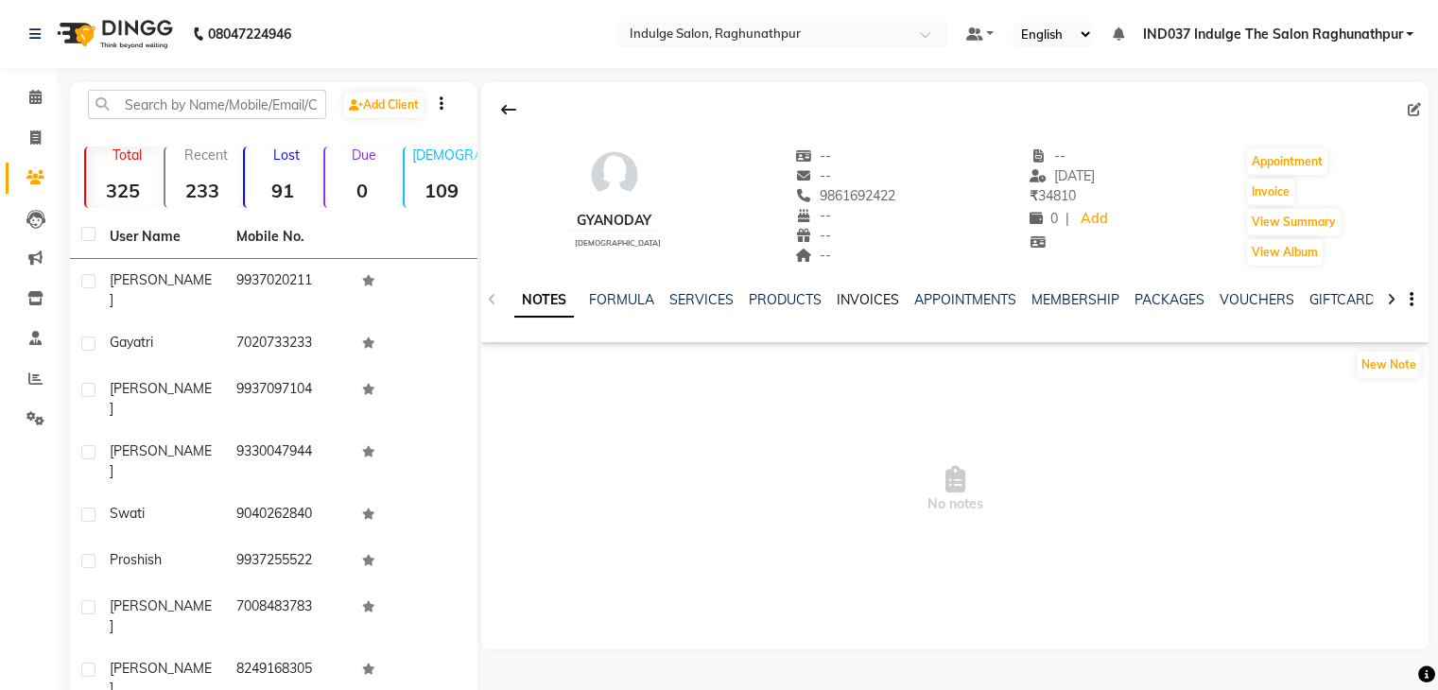
click at [867, 293] on link "INVOICES" at bounding box center [868, 299] width 62 height 17
click at [866, 303] on link "INVOICES" at bounding box center [868, 299] width 62 height 17
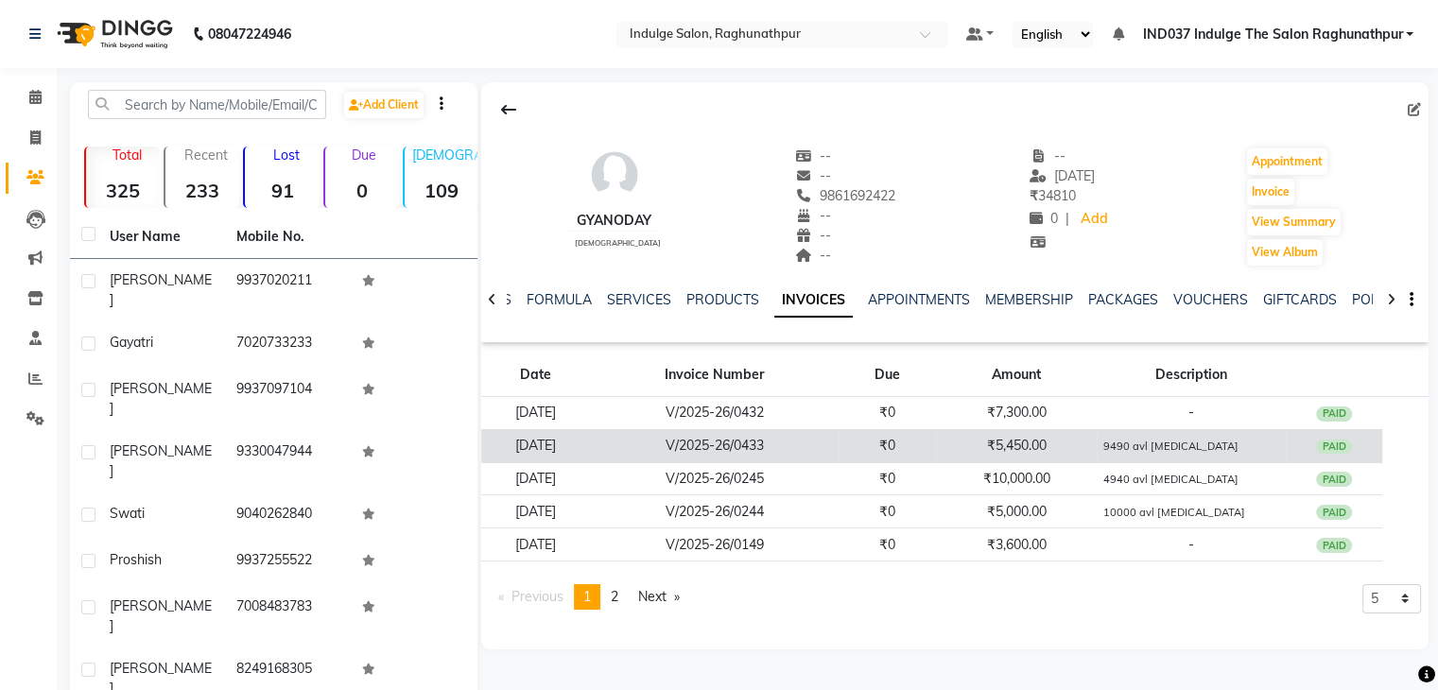
click at [1021, 446] on td "₹5,450.00" at bounding box center [1016, 445] width 161 height 33
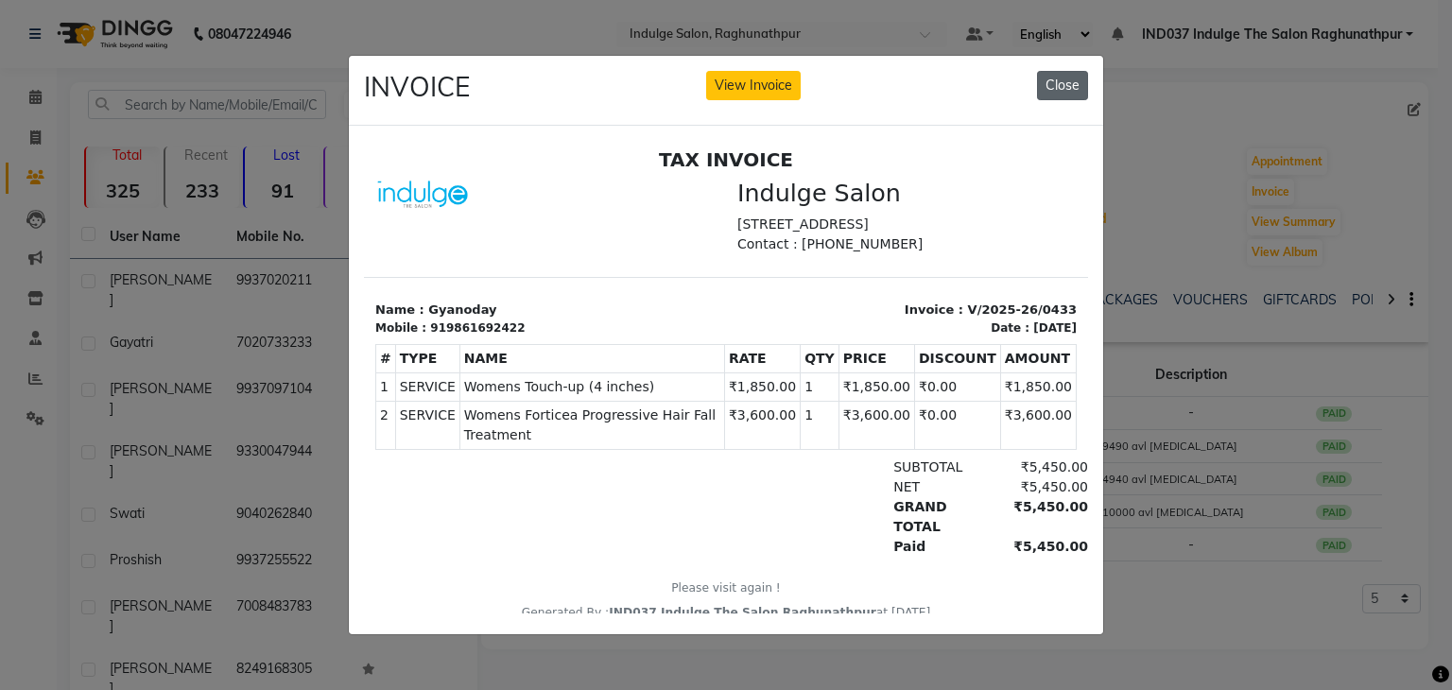
click at [1070, 73] on button "Close" at bounding box center [1062, 85] width 51 height 29
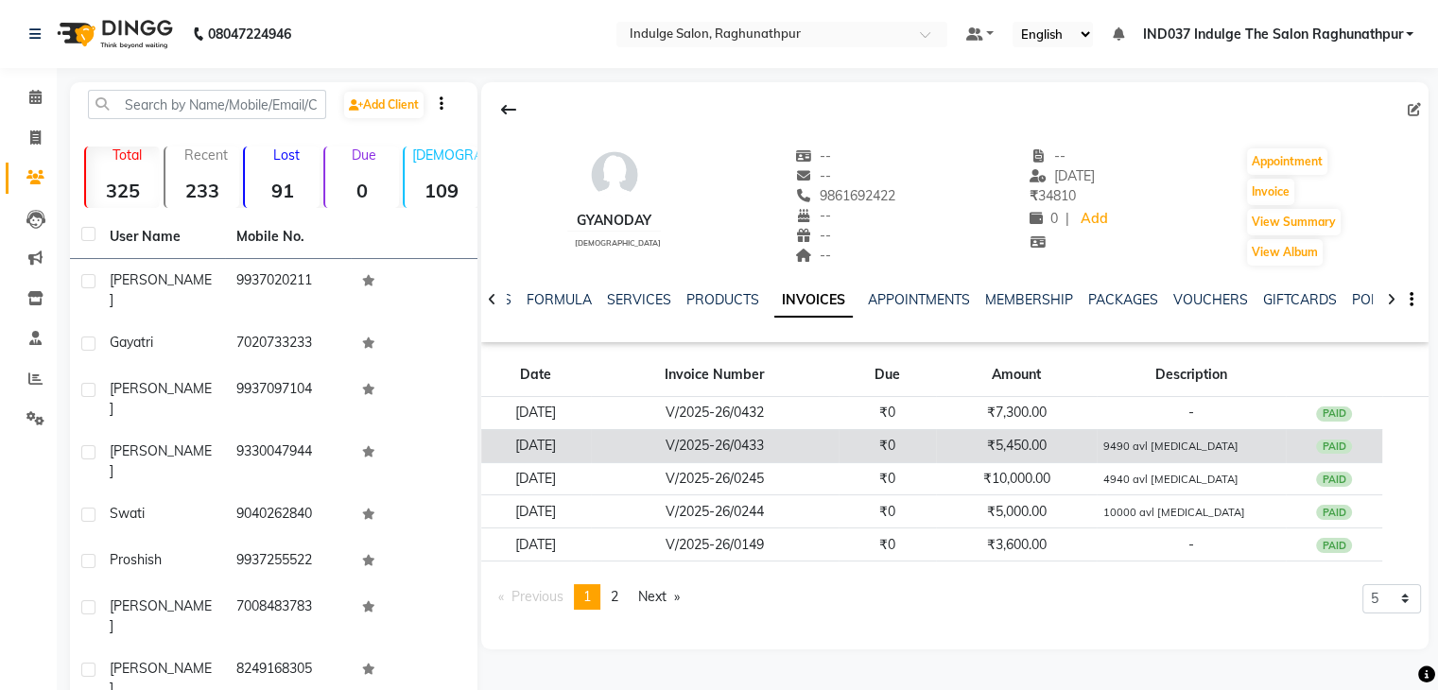
click at [998, 444] on td "₹5,450.00" at bounding box center [1016, 445] width 161 height 33
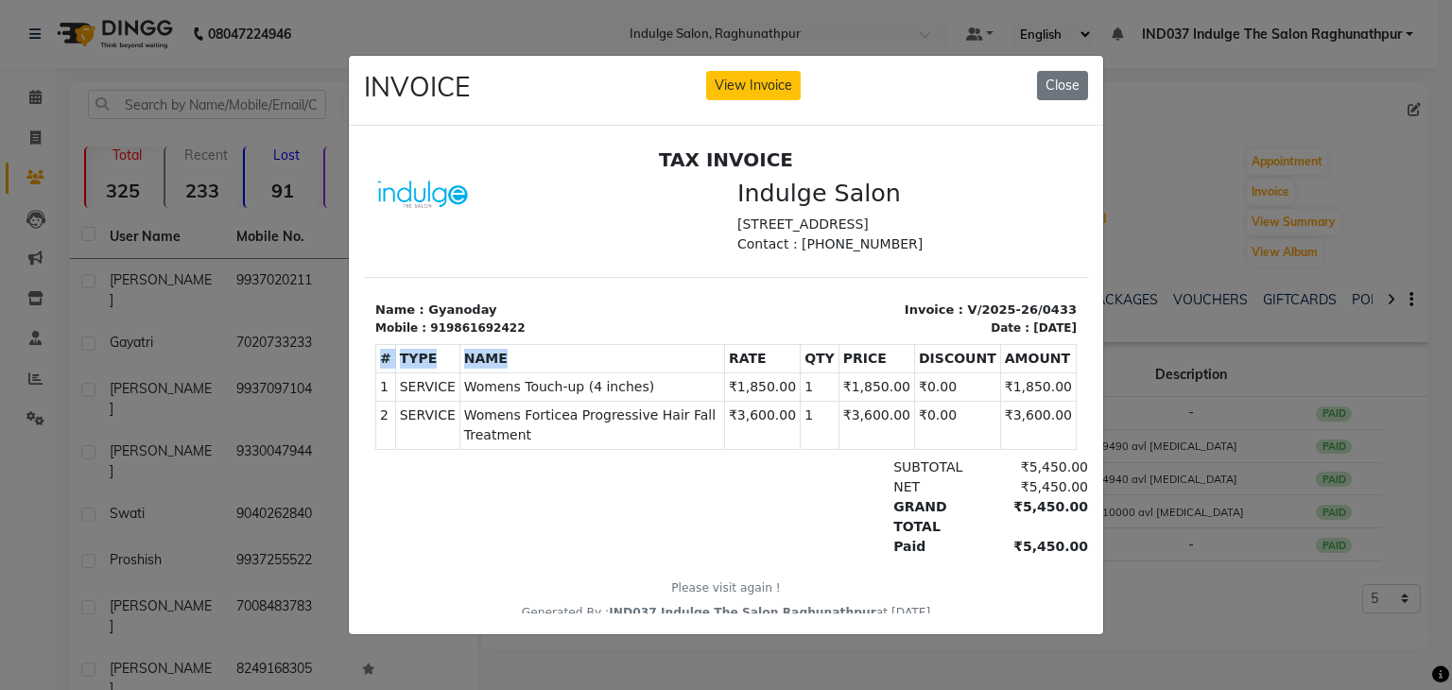
drag, startPoint x: 1362, startPoint y: 585, endPoint x: 742, endPoint y: 378, distance: 653.8
click at [742, 378] on div "# TYPE NAME RATE QTY PRICE DISCOUNT AMOUNT 1" at bounding box center [726, 397] width 702 height 121
click at [697, 509] on div "GRAND TOTAL ₹5,450.00" at bounding box center [843, 517] width 491 height 40
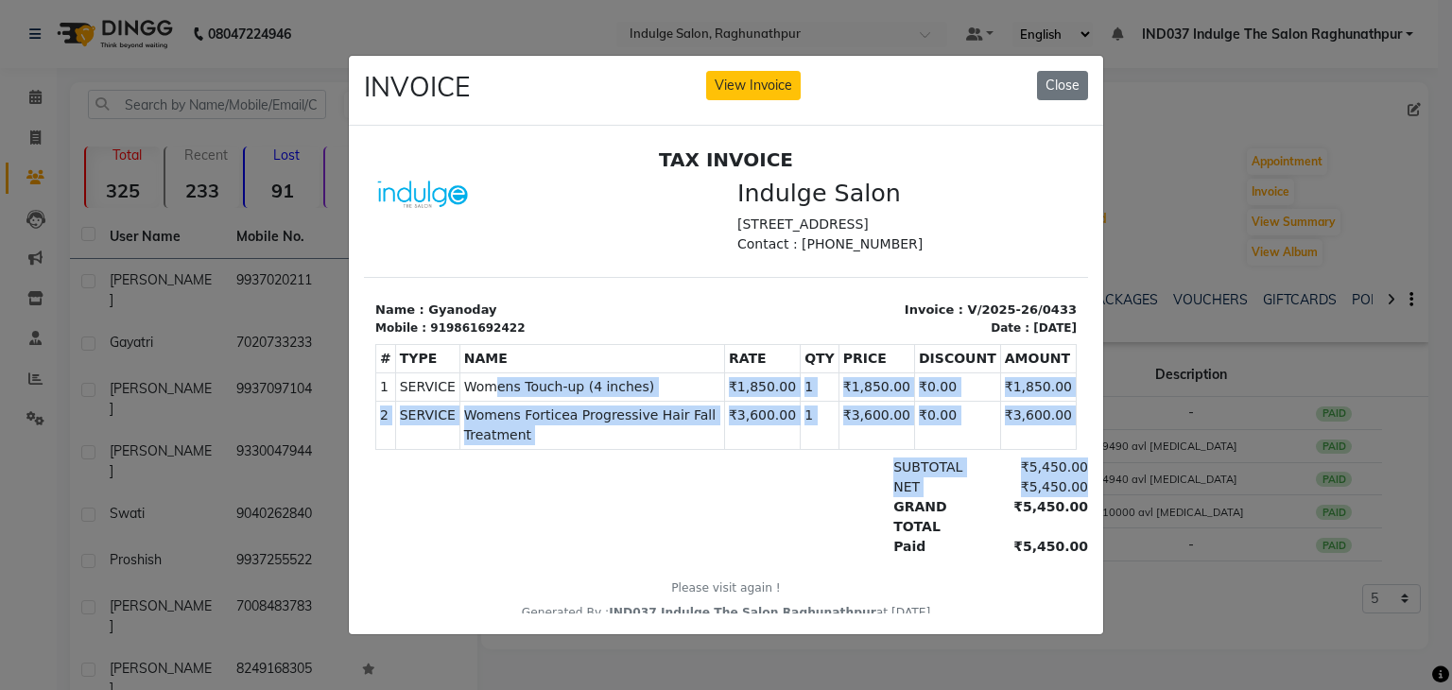
drag, startPoint x: 697, startPoint y: 509, endPoint x: 481, endPoint y: 418, distance: 233.9
click at [481, 418] on div "TAX INVOICE Indulge Salon [STREET_ADDRESS] Contact : [PHONE_NUMBER] Date :" at bounding box center [726, 385] width 724 height 474
click at [548, 492] on div at bounding box center [492, 507] width 234 height 99
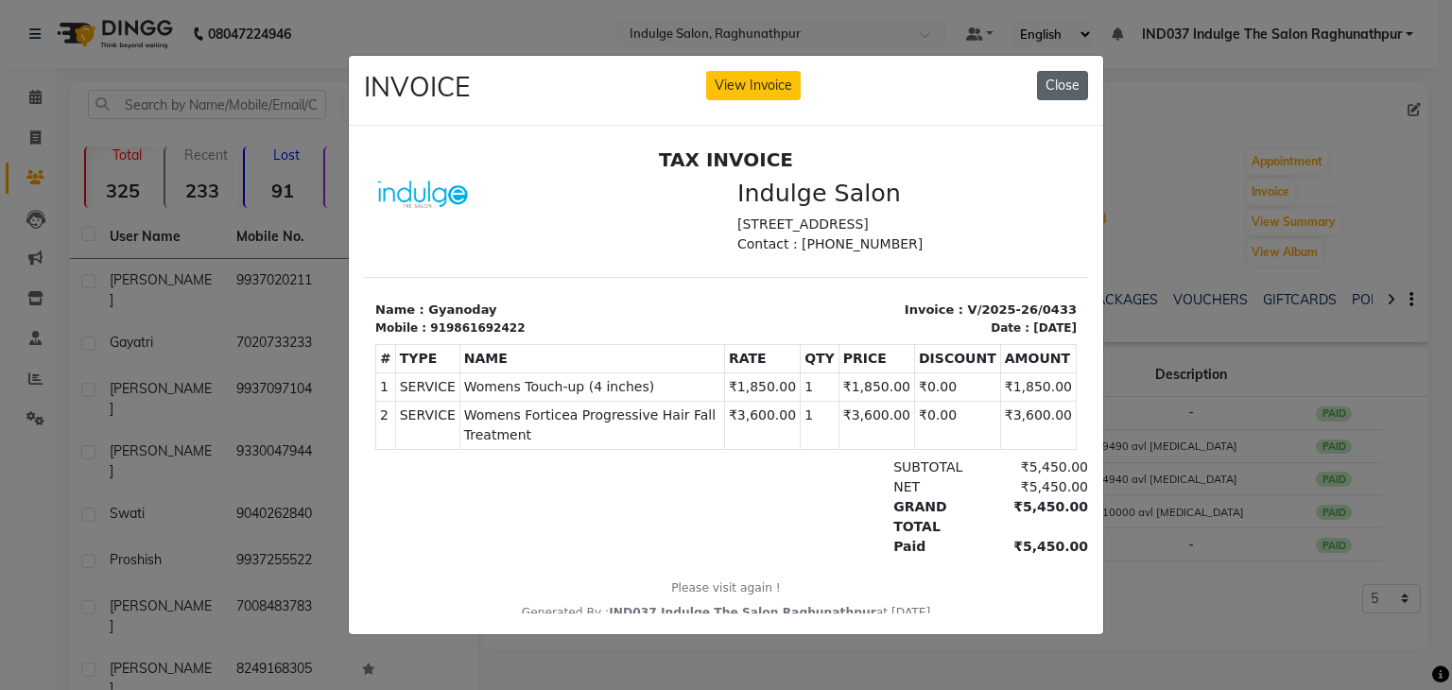
click at [1063, 71] on button "Close" at bounding box center [1062, 85] width 51 height 29
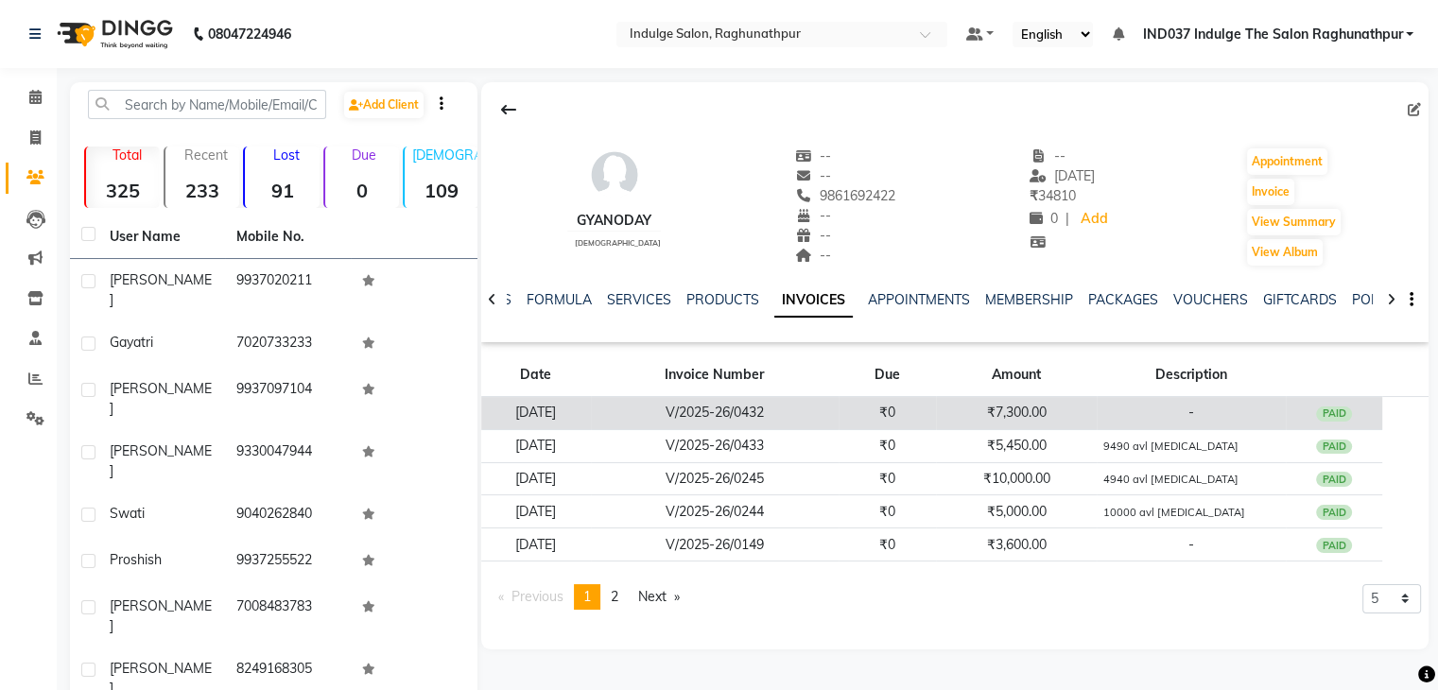
click at [839, 409] on td "V/2025-26/0432" at bounding box center [715, 413] width 248 height 33
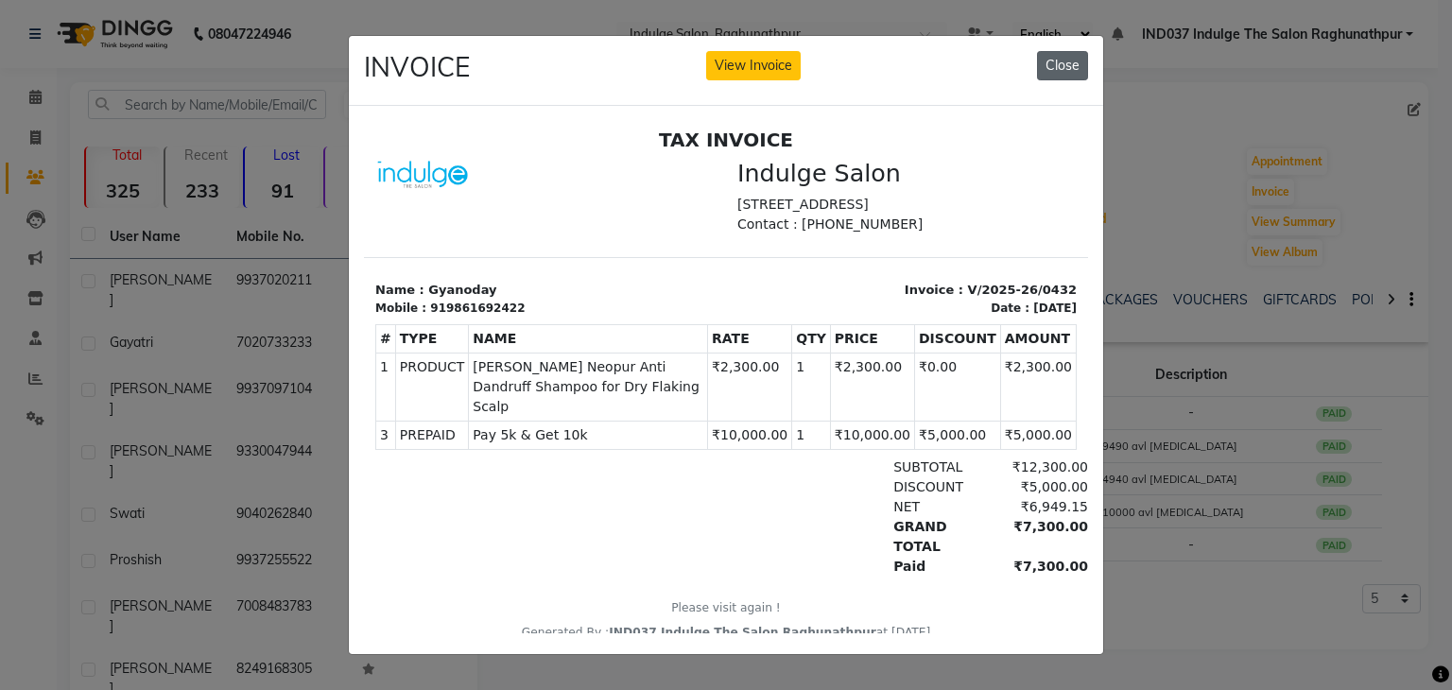
click at [1066, 51] on button "Close" at bounding box center [1062, 65] width 51 height 29
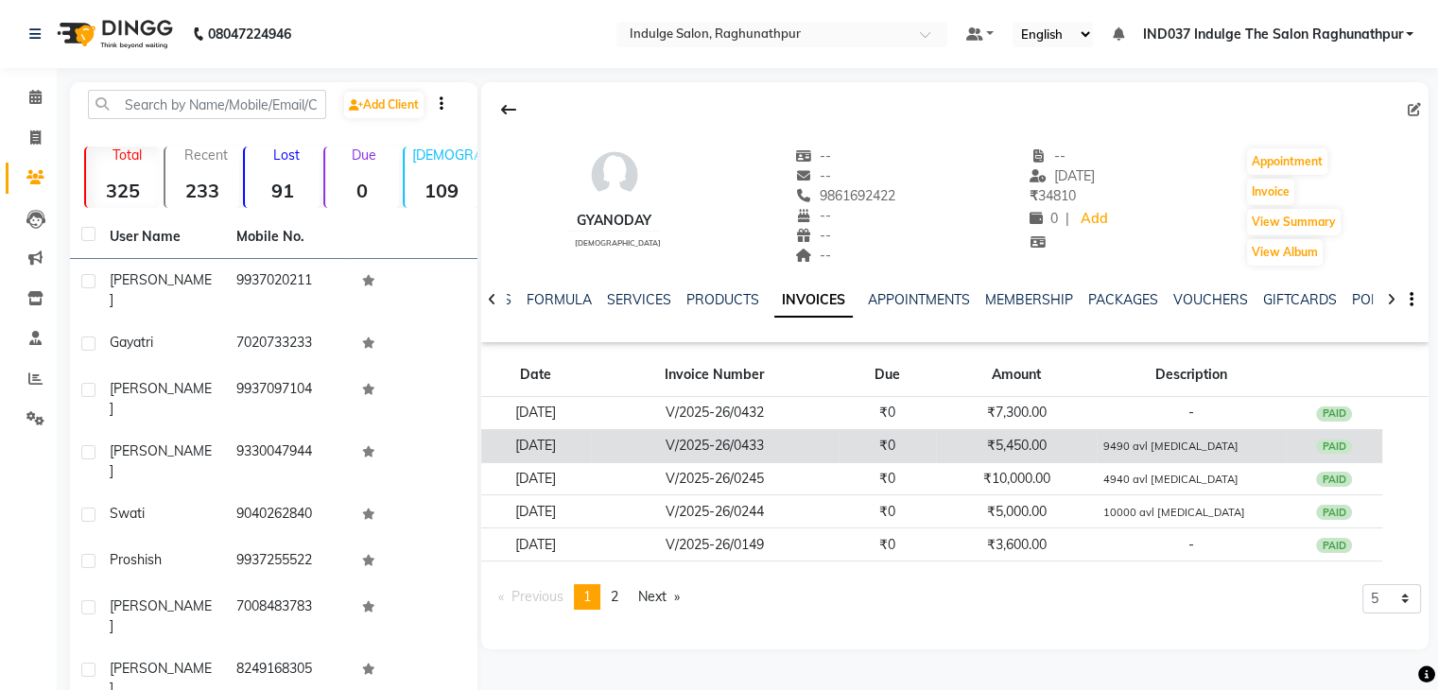
click at [1066, 447] on td "₹5,450.00" at bounding box center [1016, 445] width 161 height 33
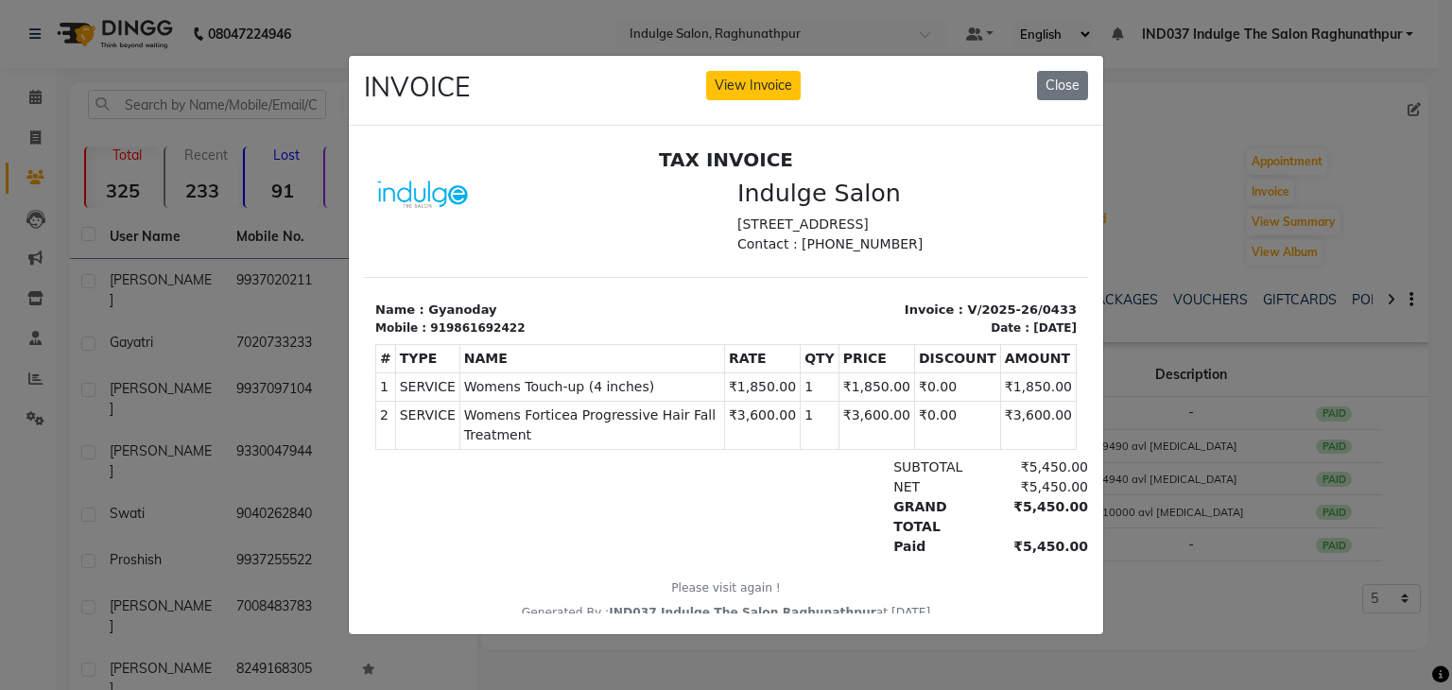
scroll to position [15, 0]
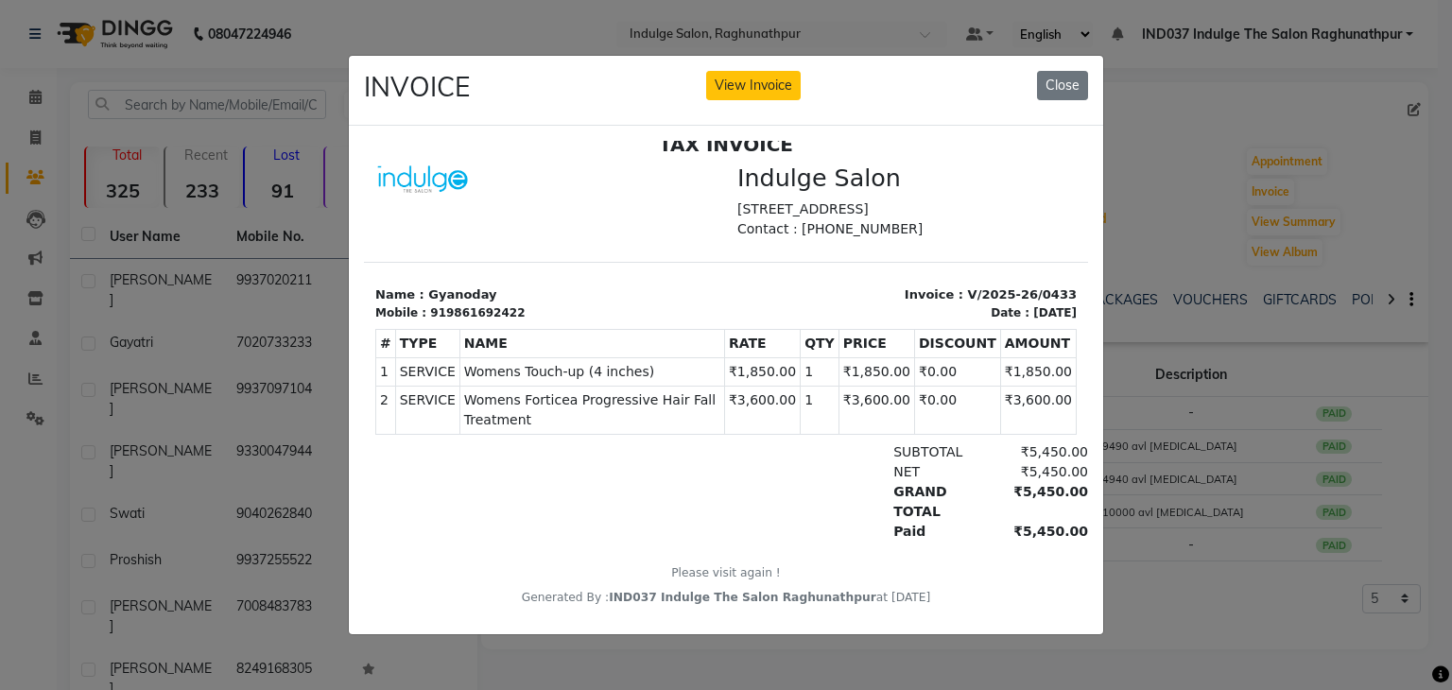
click at [1179, 240] on ngb-modal-window "INVOICE View Invoice Close" at bounding box center [726, 345] width 1452 height 690
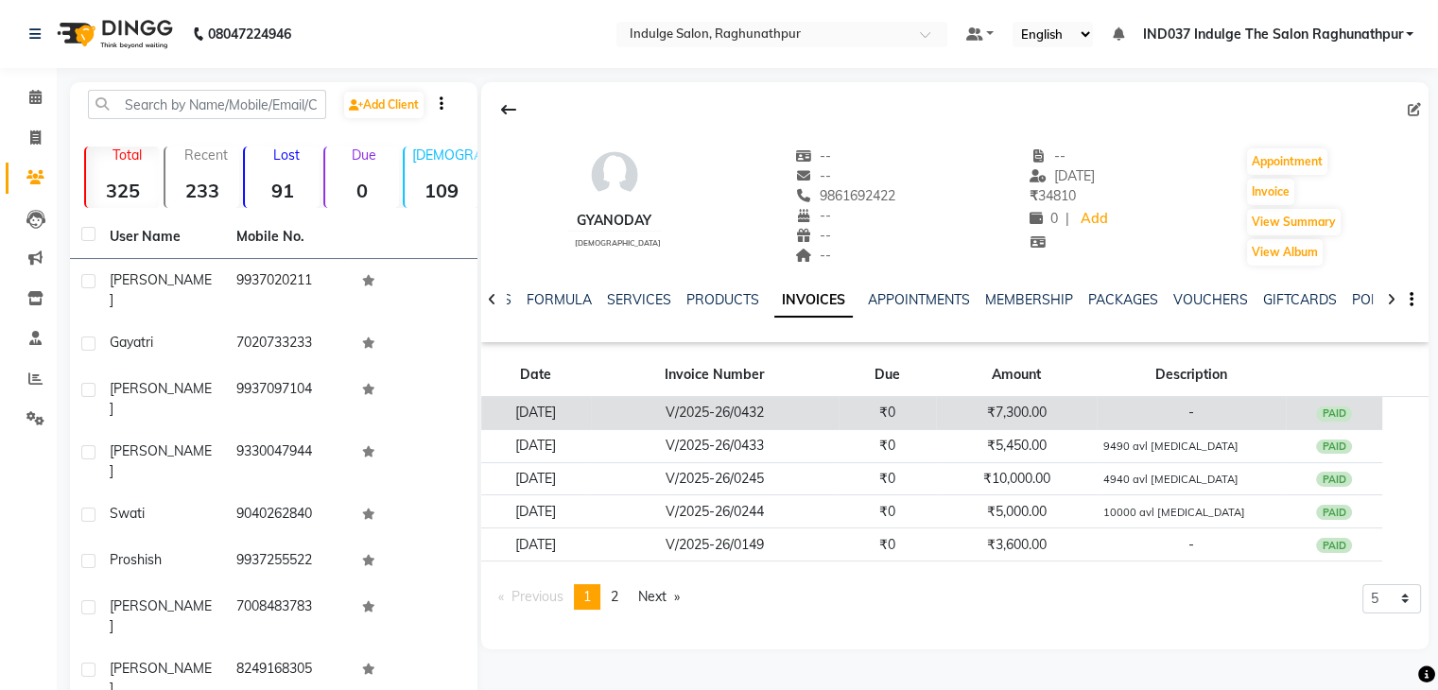
click at [1075, 402] on td "₹7,300.00" at bounding box center [1016, 413] width 161 height 33
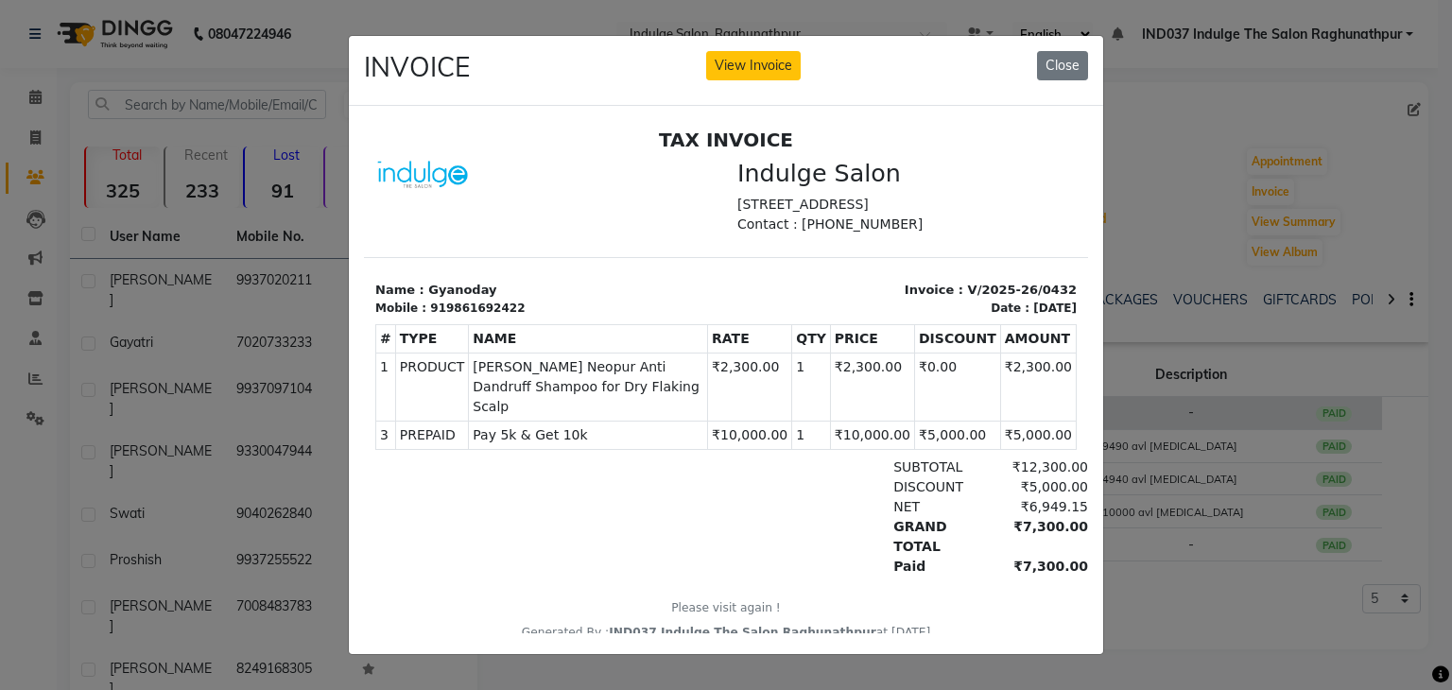
scroll to position [0, 0]
click at [1282, 387] on ngb-modal-window "INVOICE View Invoice Close" at bounding box center [726, 345] width 1452 height 690
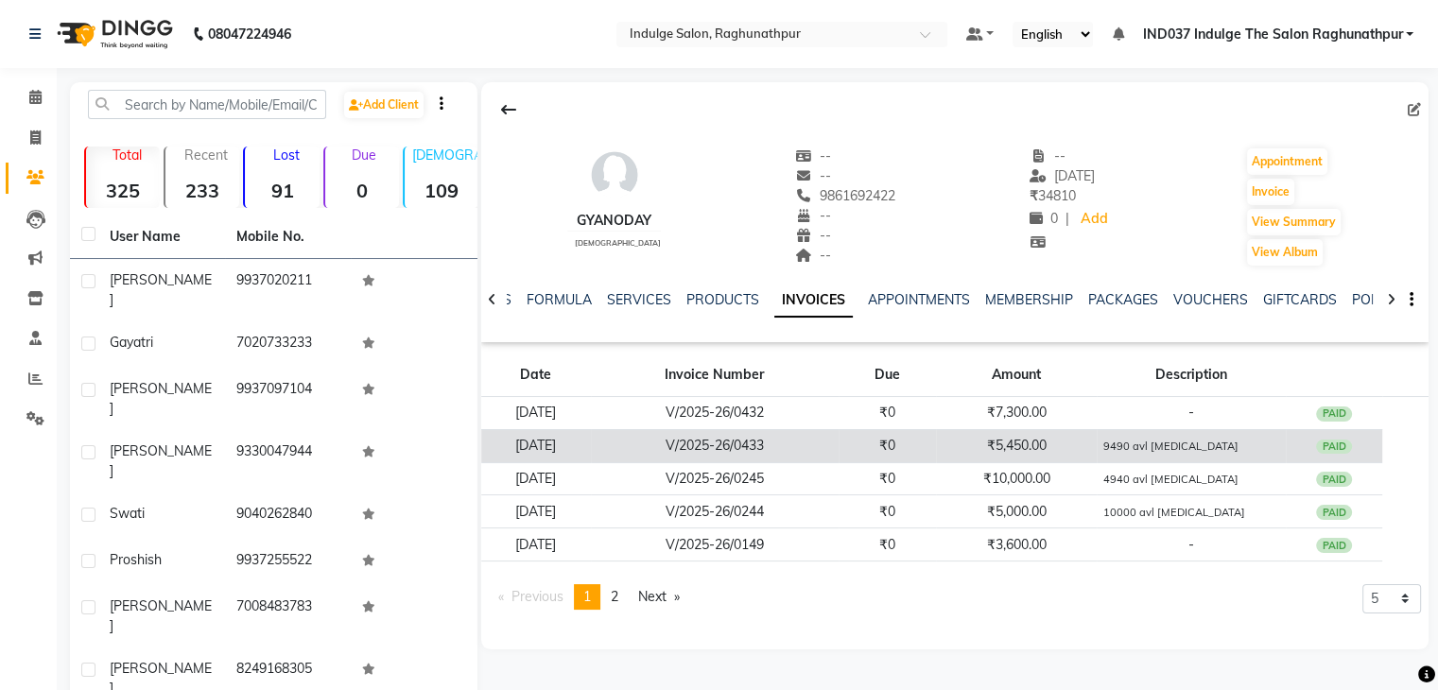
click at [1048, 440] on td "₹5,450.00" at bounding box center [1016, 445] width 161 height 33
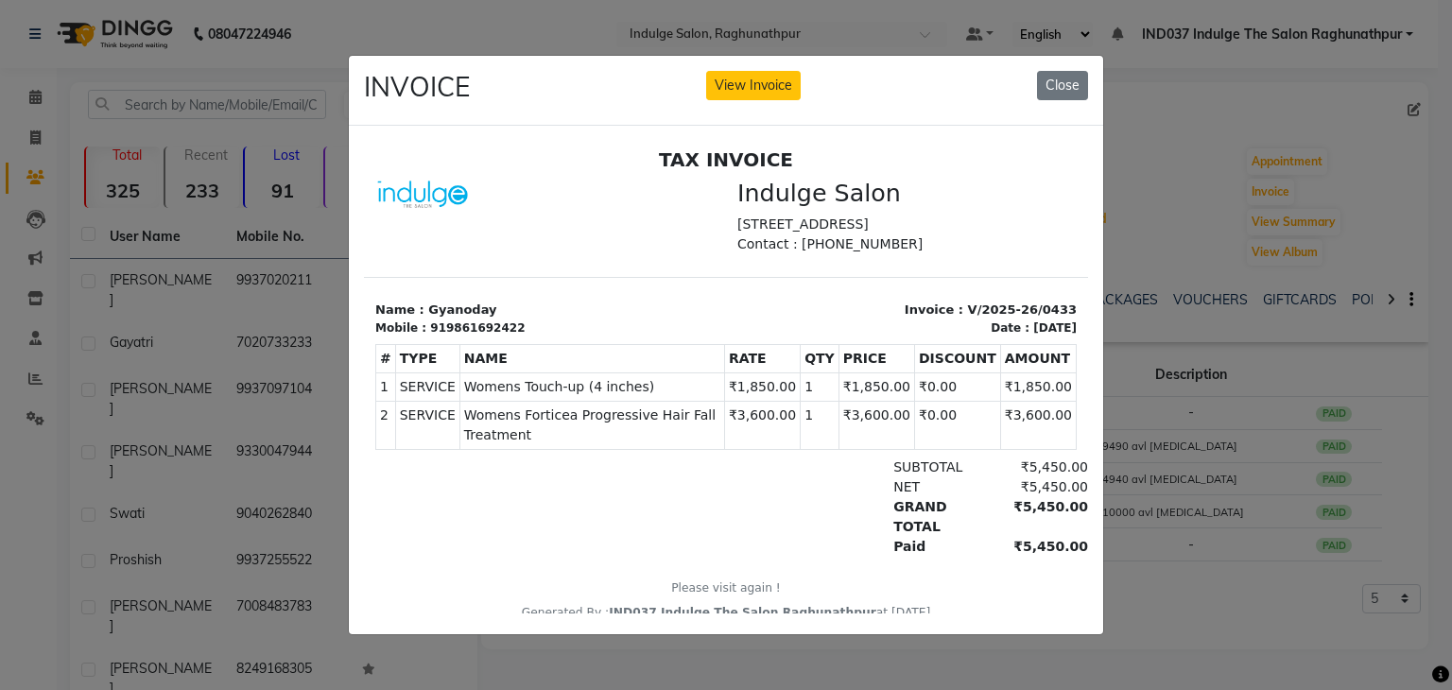
click at [1310, 502] on ngb-modal-window "INVOICE View Invoice Close" at bounding box center [726, 345] width 1452 height 690
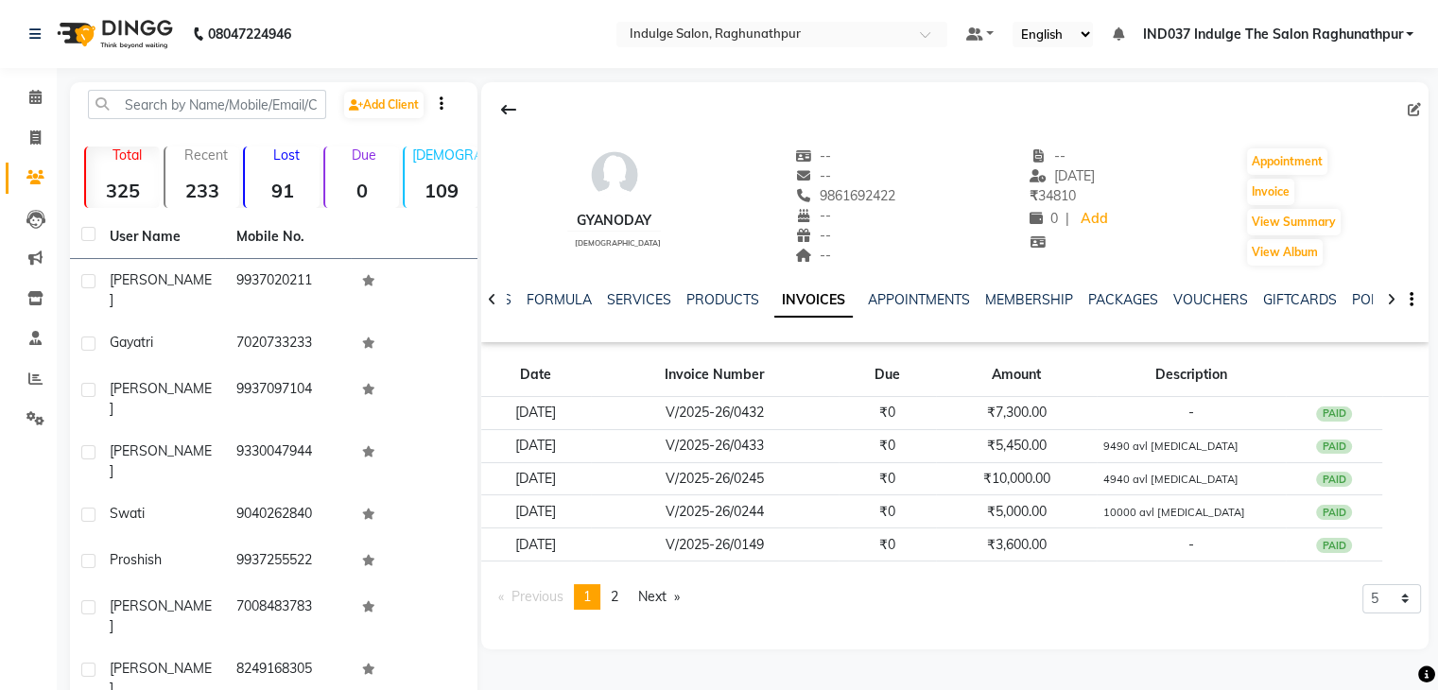
click at [719, 159] on div "Gyanoday [DEMOGRAPHIC_DATA] -- -- 9861692422 -- -- -- -- [DATE] ₹ 34810 0 | Add…" at bounding box center [954, 198] width 947 height 140
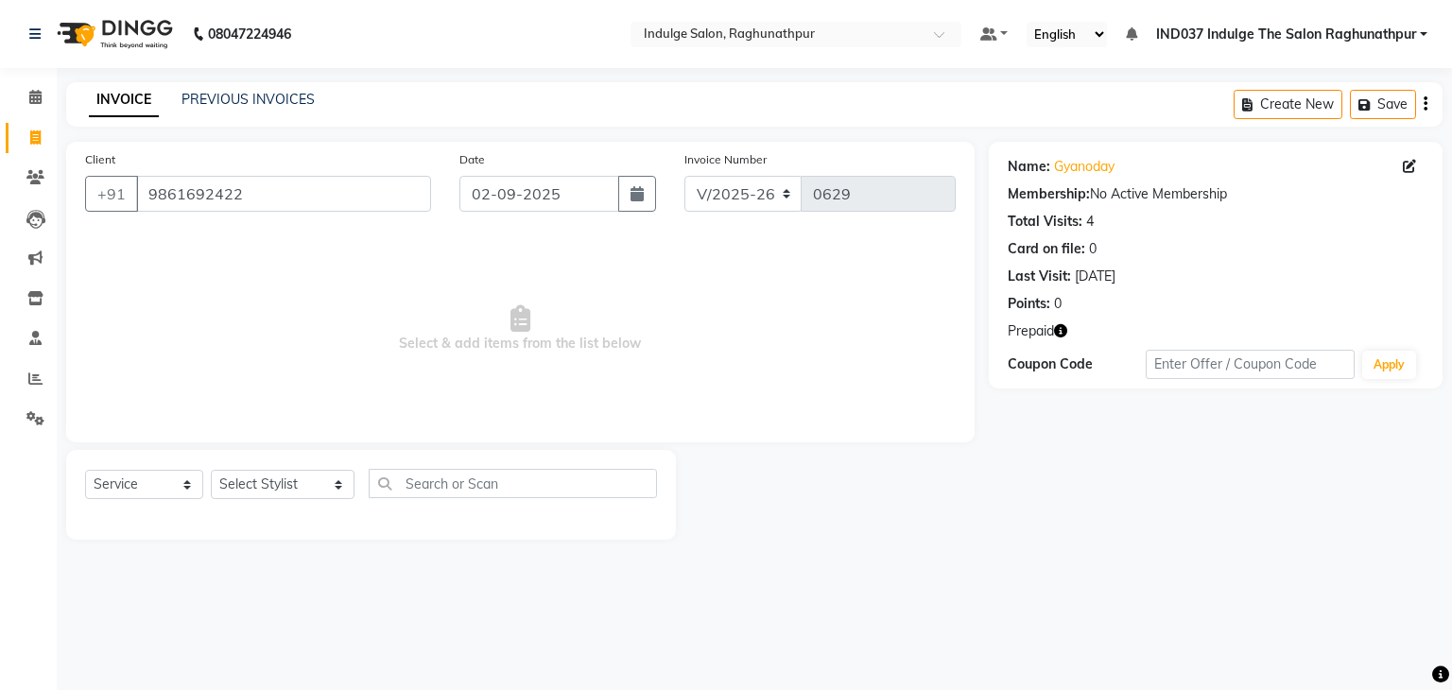
select select "7475"
select select "service"
click at [329, 485] on select "Select Stylist [PERSON_NAME] Happy IND037 Indulge The Salon Raghunathpur [PERSO…" at bounding box center [283, 484] width 144 height 29
select select "66312"
click at [211, 471] on select "Select Stylist Amir Ethan feroza Happy IND037 Indulge The Salon Raghunathpur ka…" at bounding box center [283, 484] width 144 height 29
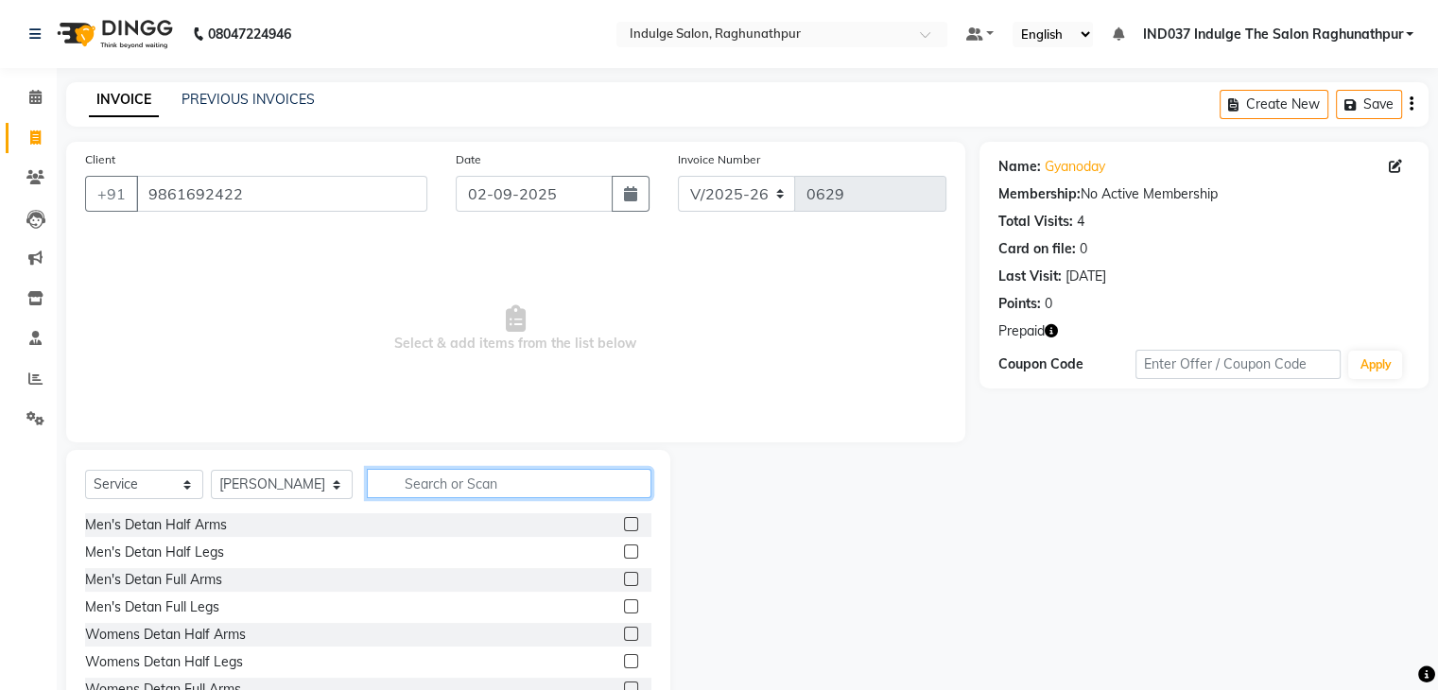
click at [473, 477] on input "text" at bounding box center [509, 483] width 284 height 29
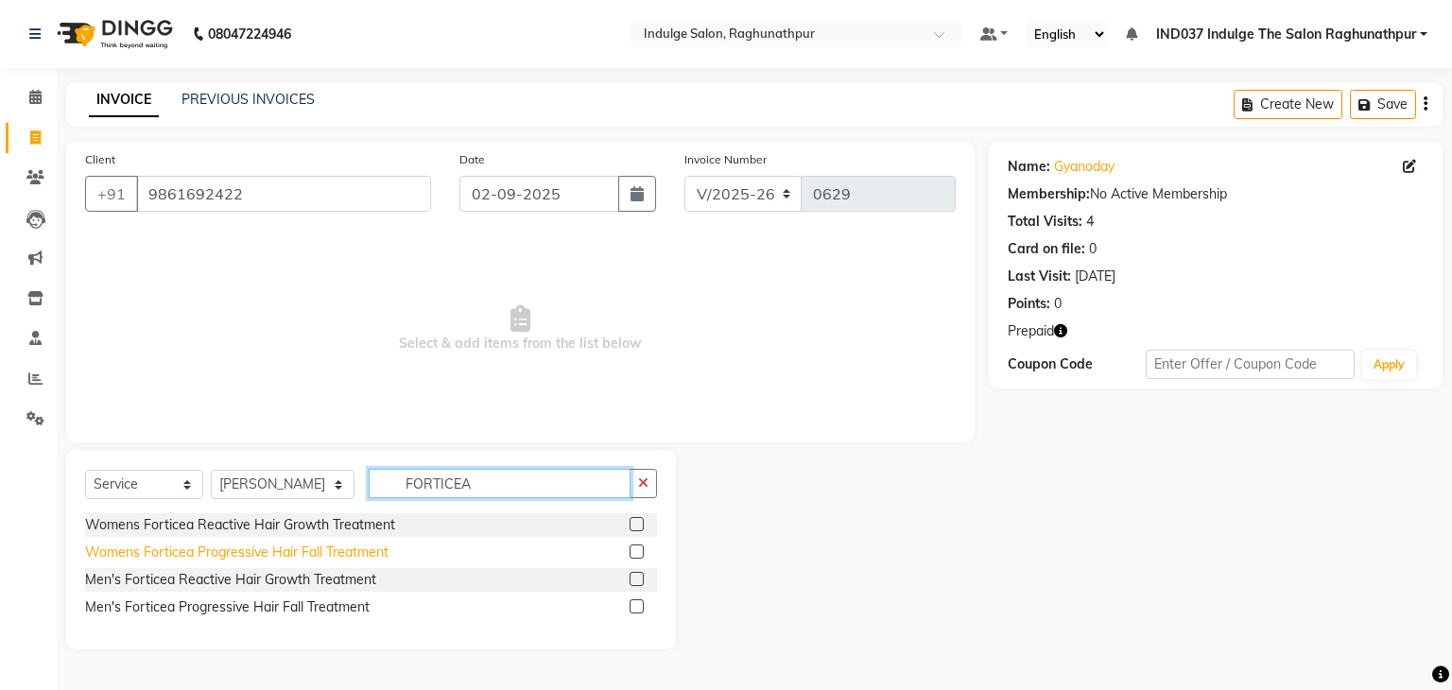
type input "FORTICEA"
click at [249, 557] on div "Womens Forticea Progressive Hair Fall Treatment" at bounding box center [236, 553] width 303 height 20
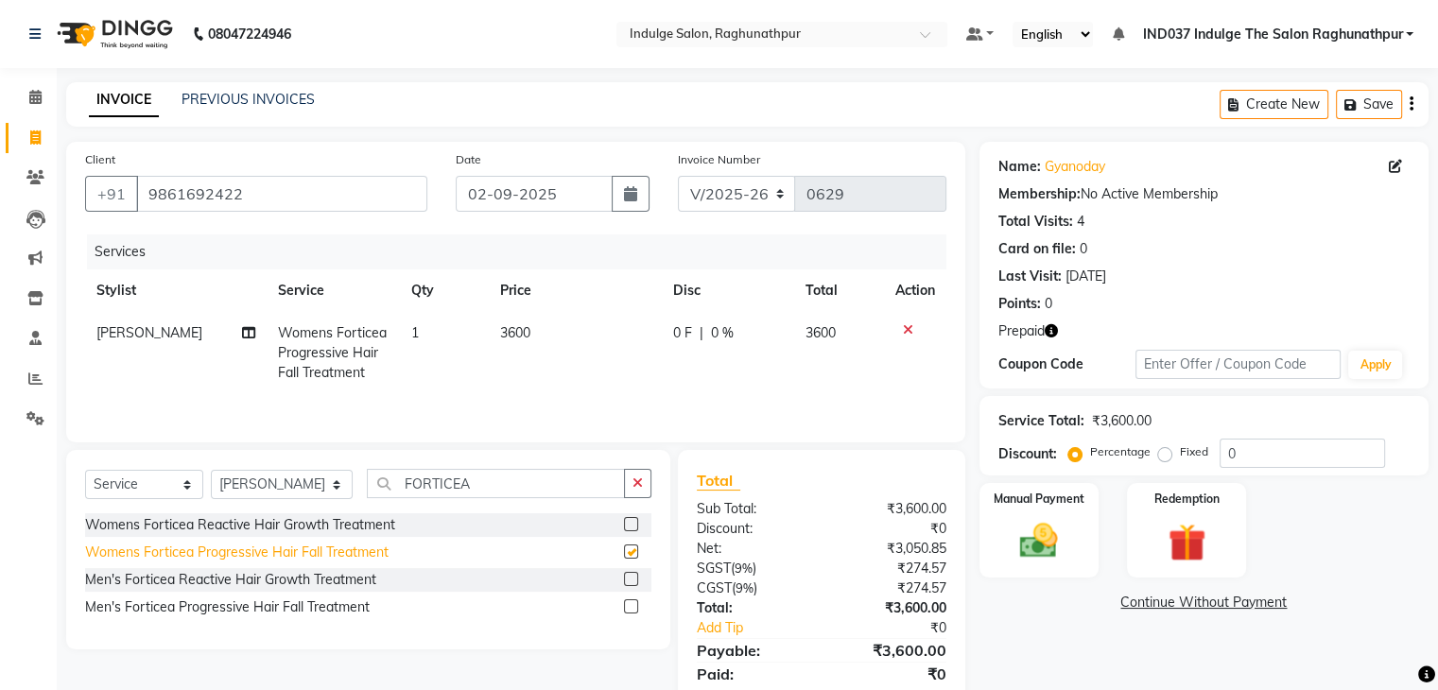
checkbox input "false"
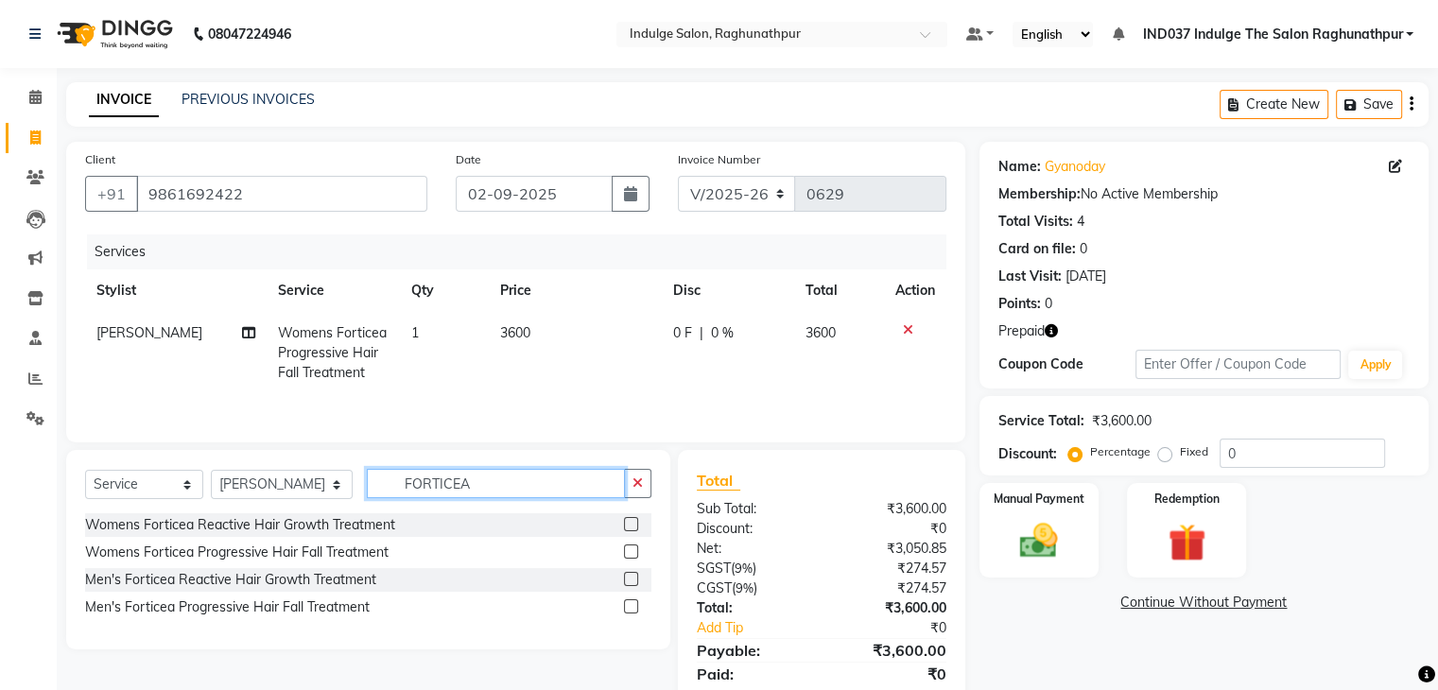
click at [501, 492] on input "FORTICEA" at bounding box center [495, 483] width 257 height 29
type input "F"
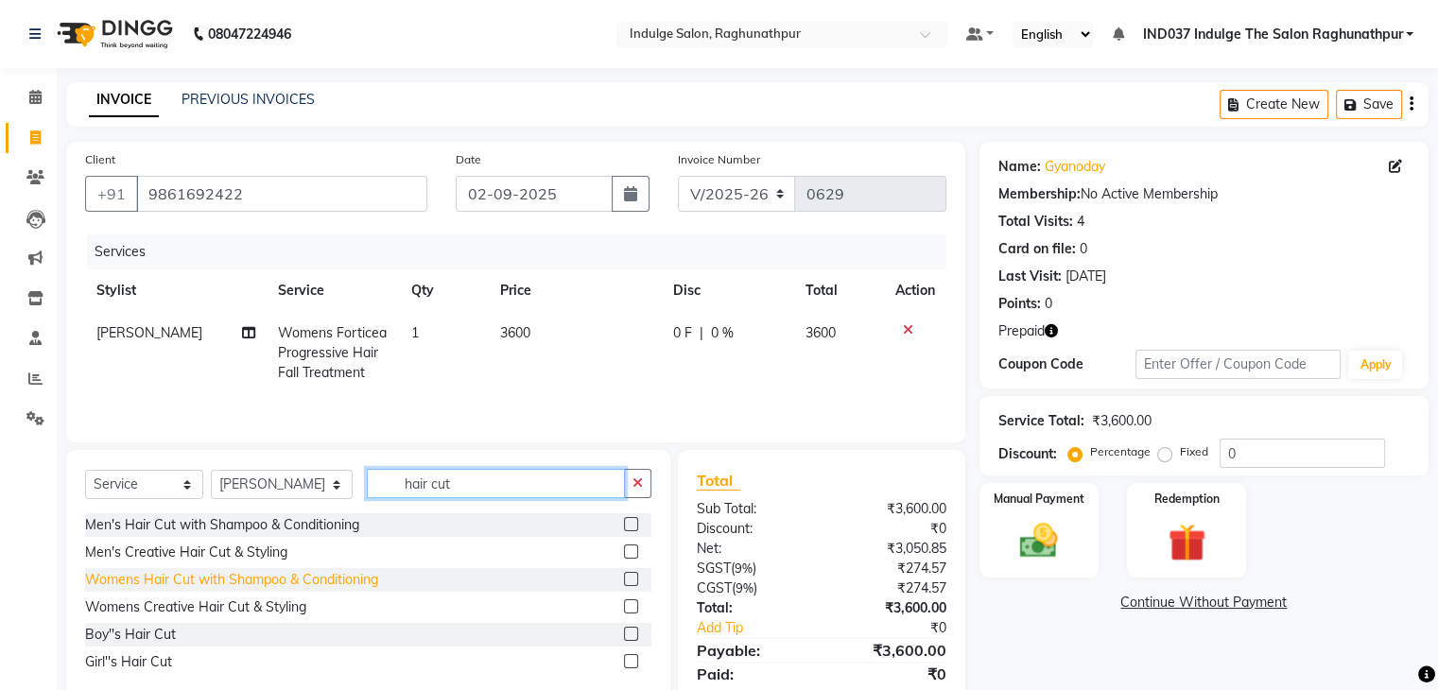
type input "hair cut"
click at [201, 578] on div "Womens Hair Cut with Shampoo & Conditioning" at bounding box center [231, 580] width 293 height 20
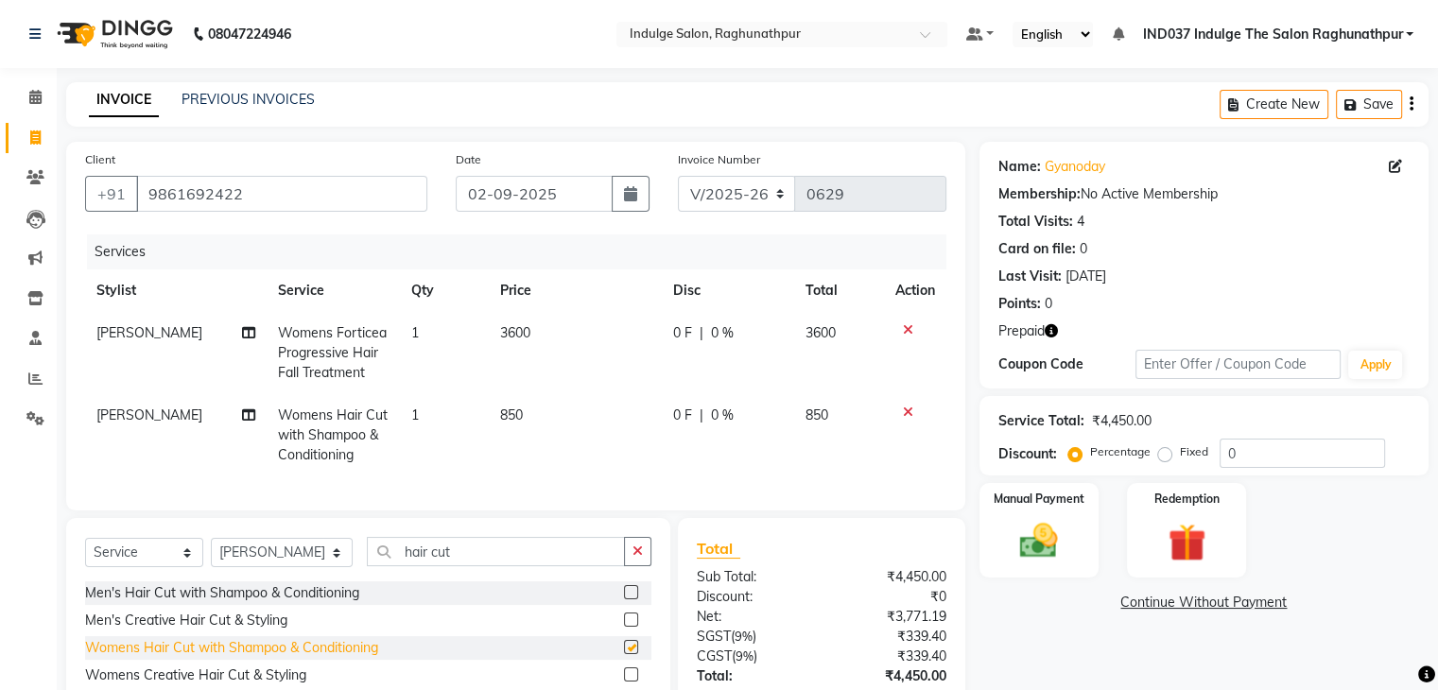
checkbox input "false"
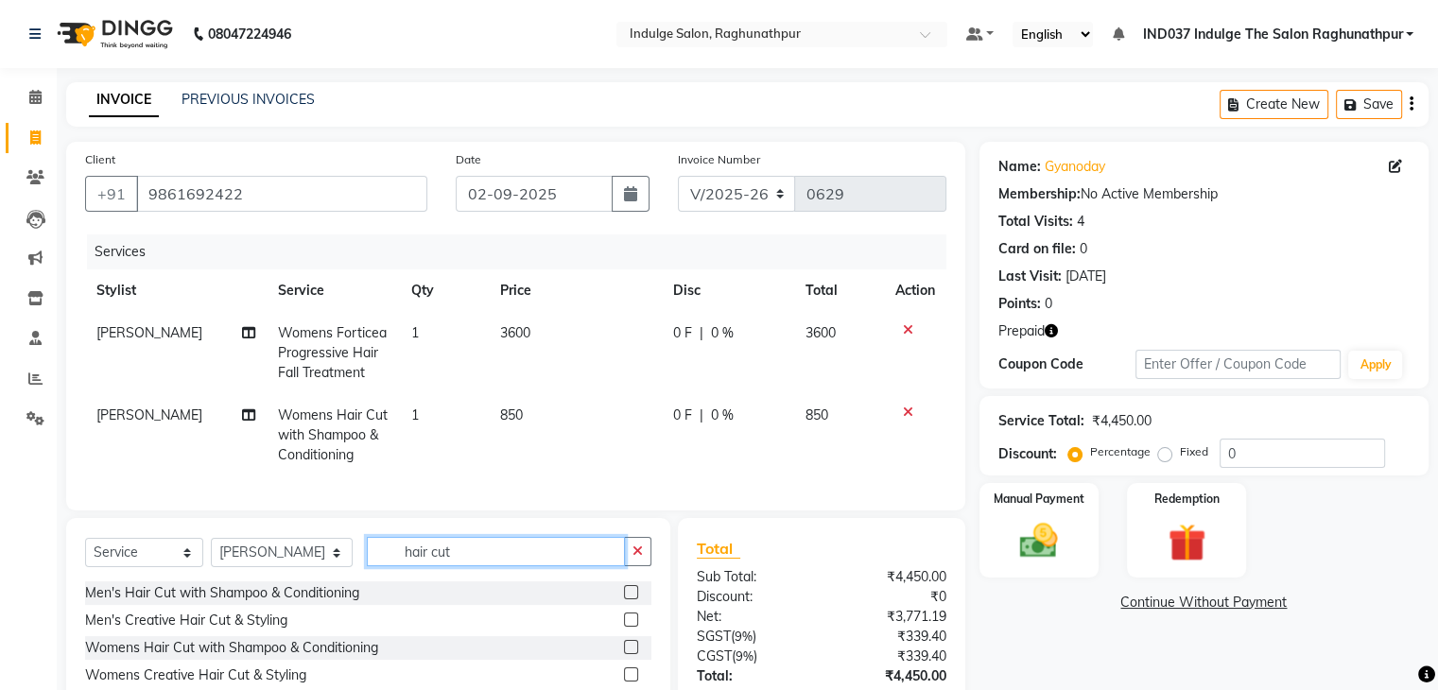
click at [508, 566] on input "hair cut" at bounding box center [495, 551] width 257 height 29
type input "h"
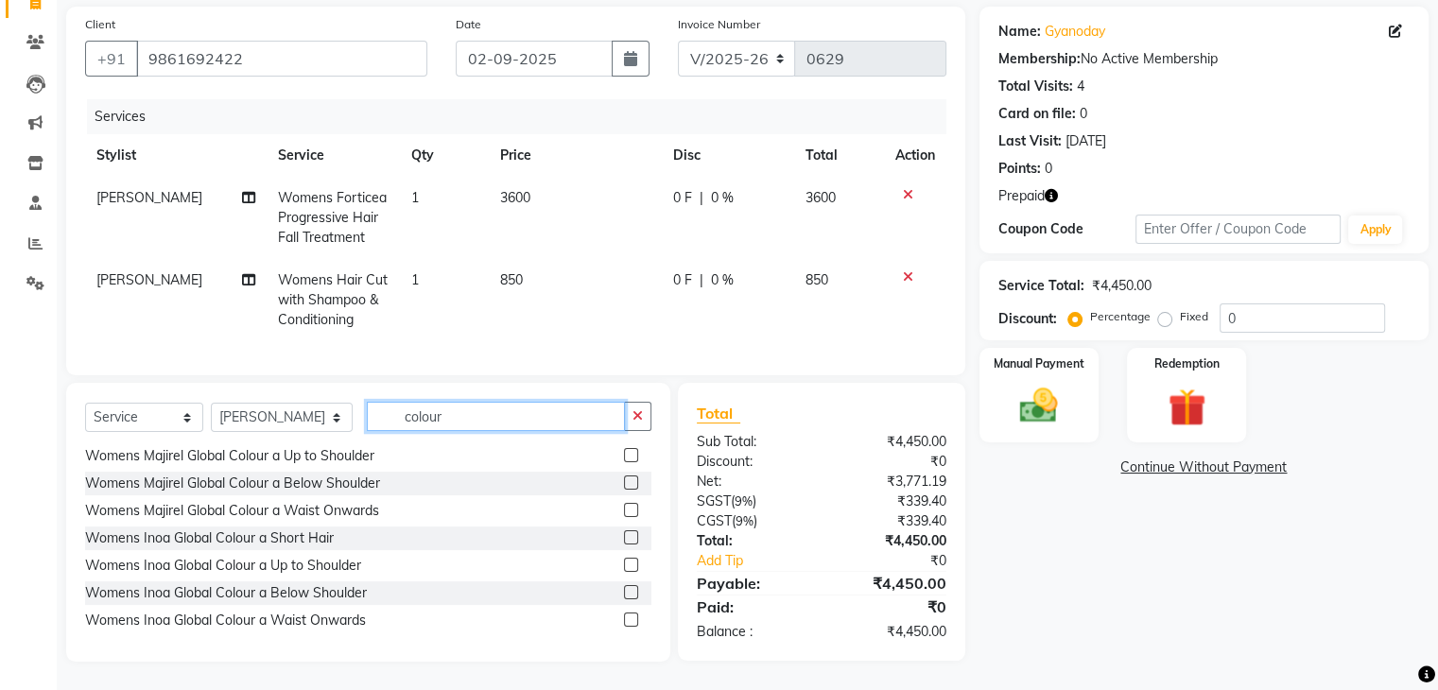
scroll to position [146, 0]
type input "colour"
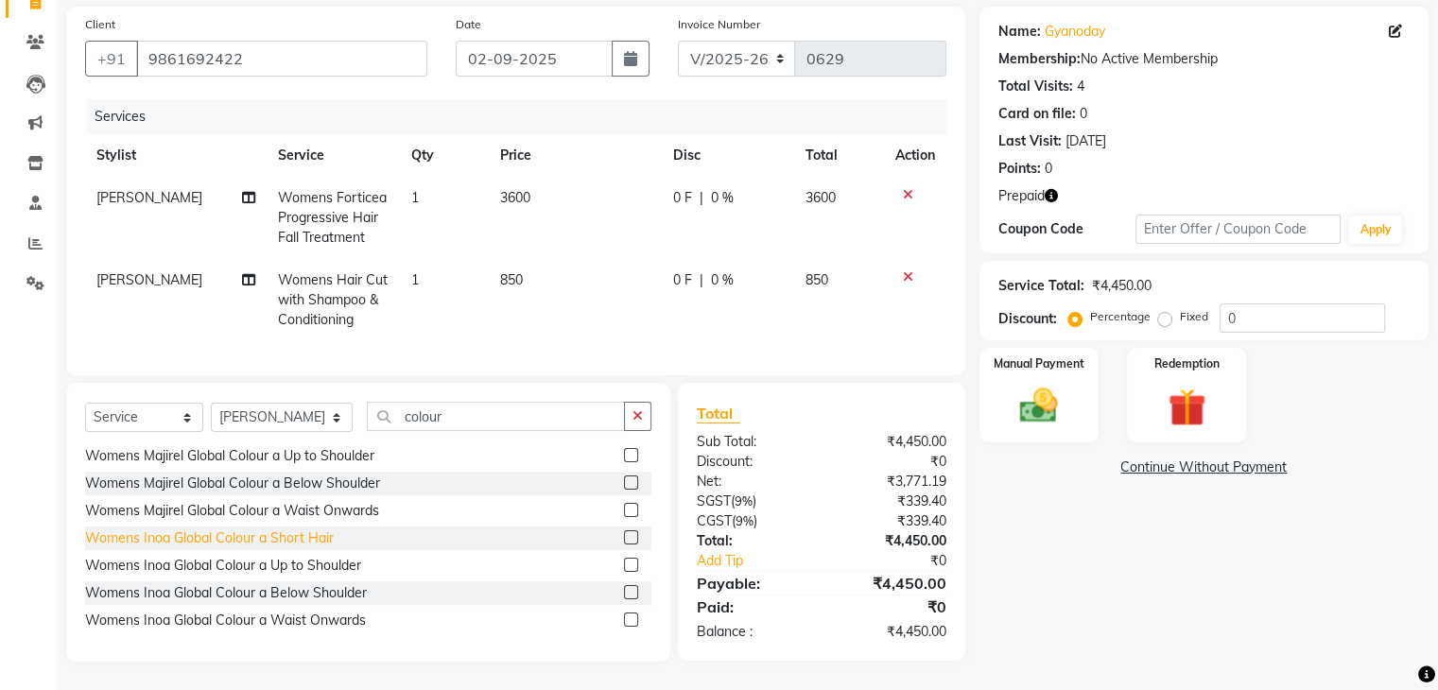
click at [271, 545] on div "Womens Inoa Global Colour a Short Hair" at bounding box center [209, 538] width 249 height 20
checkbox input "false"
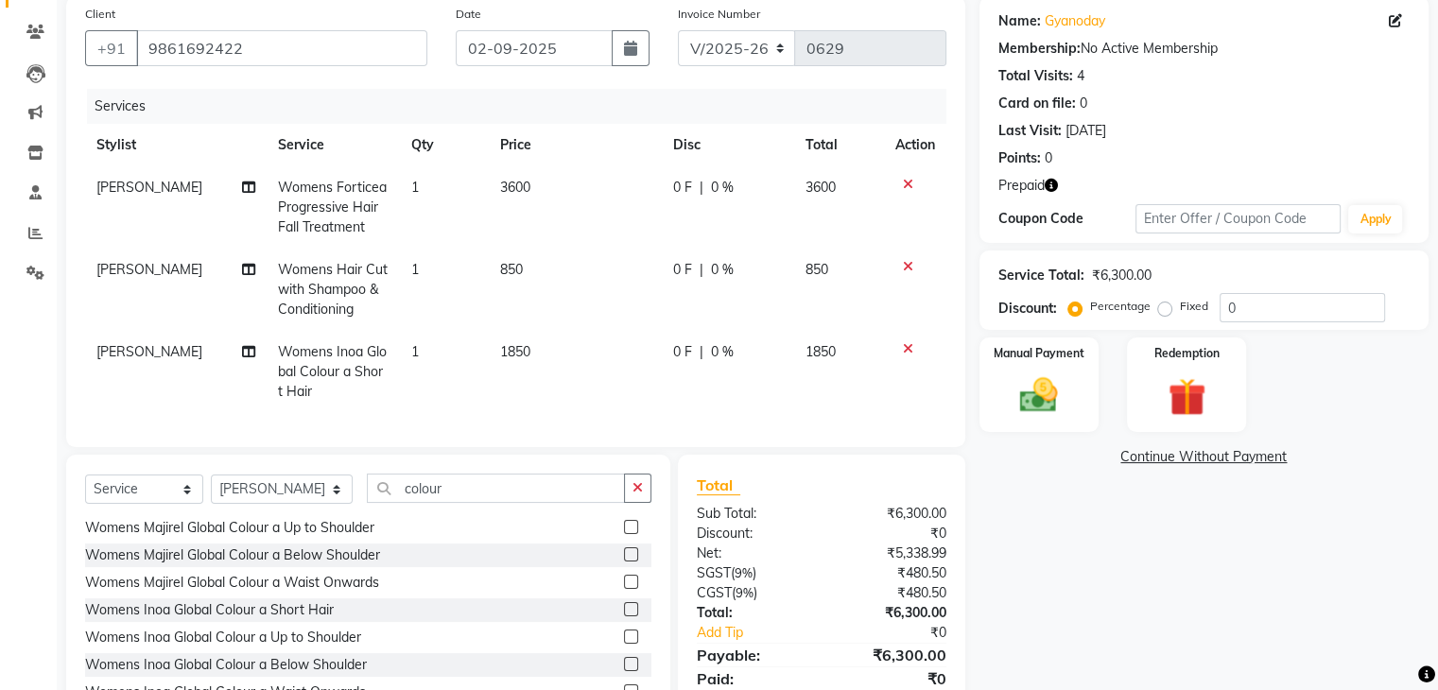
scroll to position [233, 0]
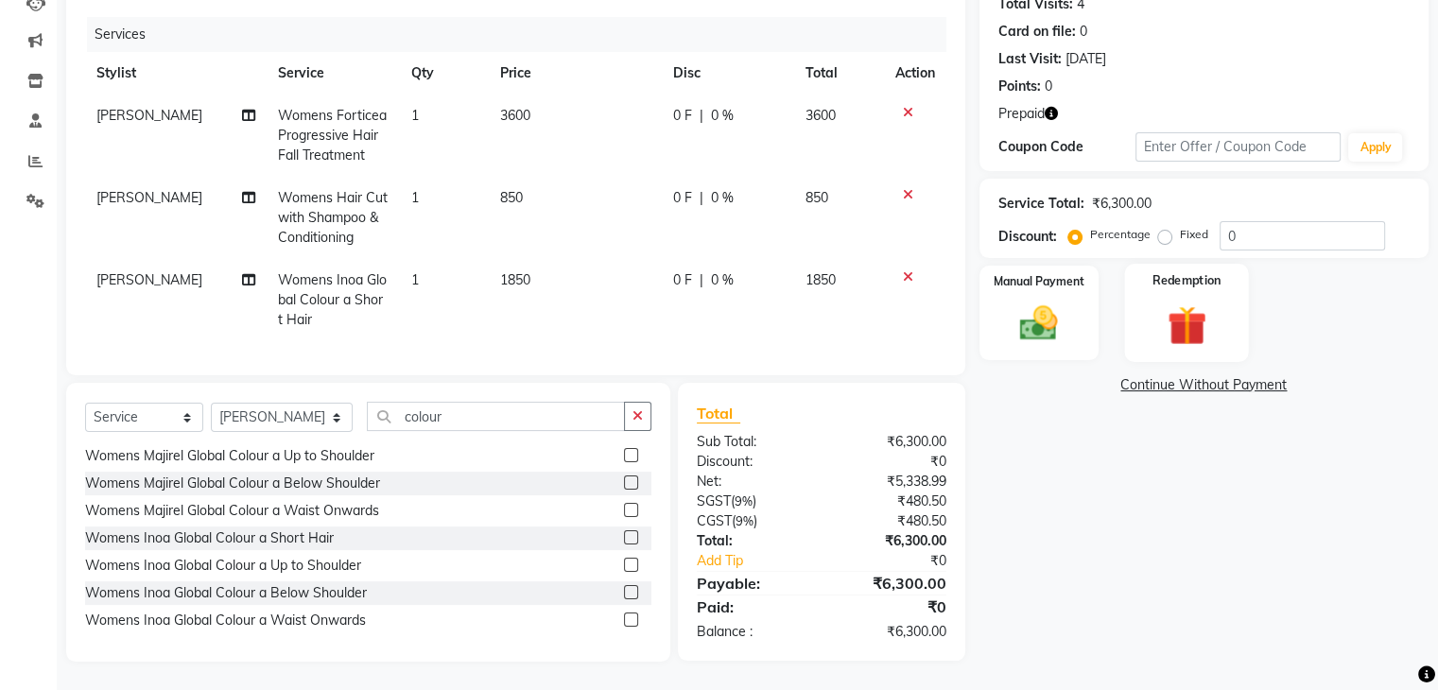
click at [1214, 302] on img at bounding box center [1185, 326] width 63 height 48
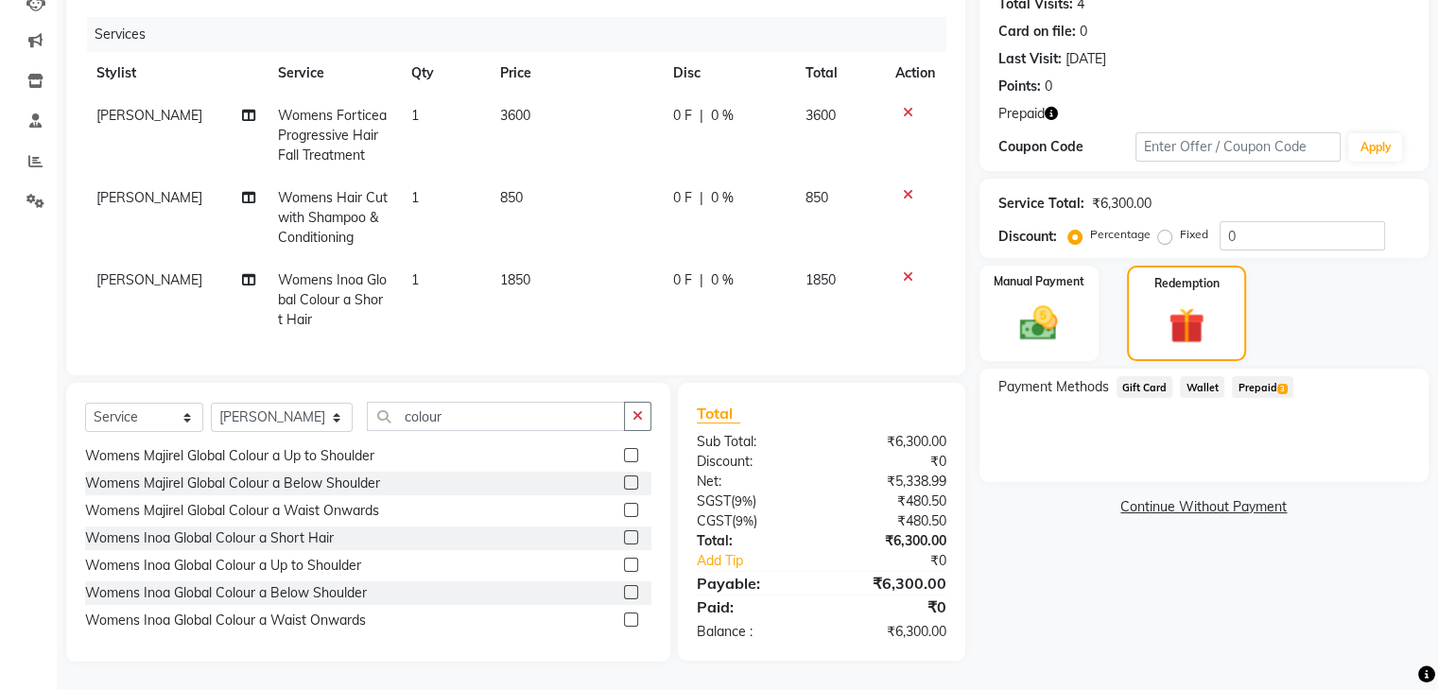
click at [1271, 376] on span "Prepaid 3" at bounding box center [1262, 387] width 61 height 22
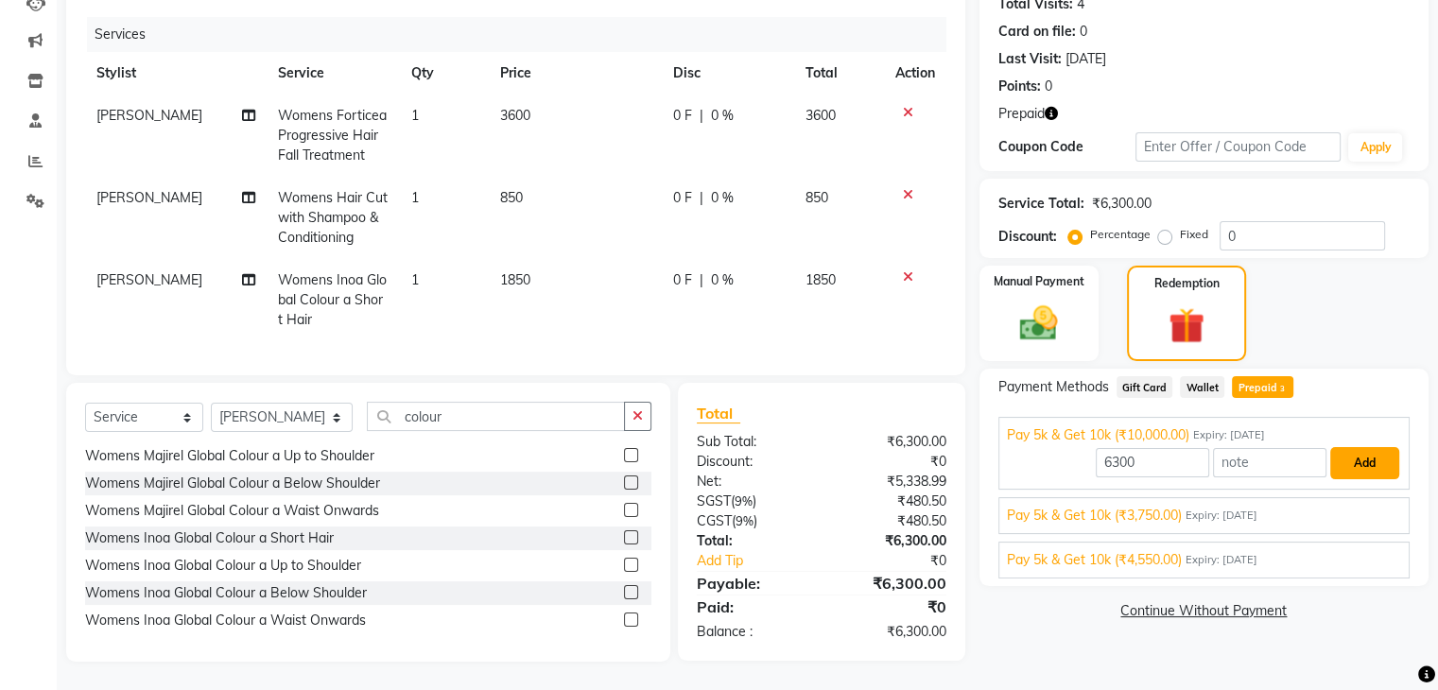
click at [1373, 448] on button "Add" at bounding box center [1364, 463] width 69 height 32
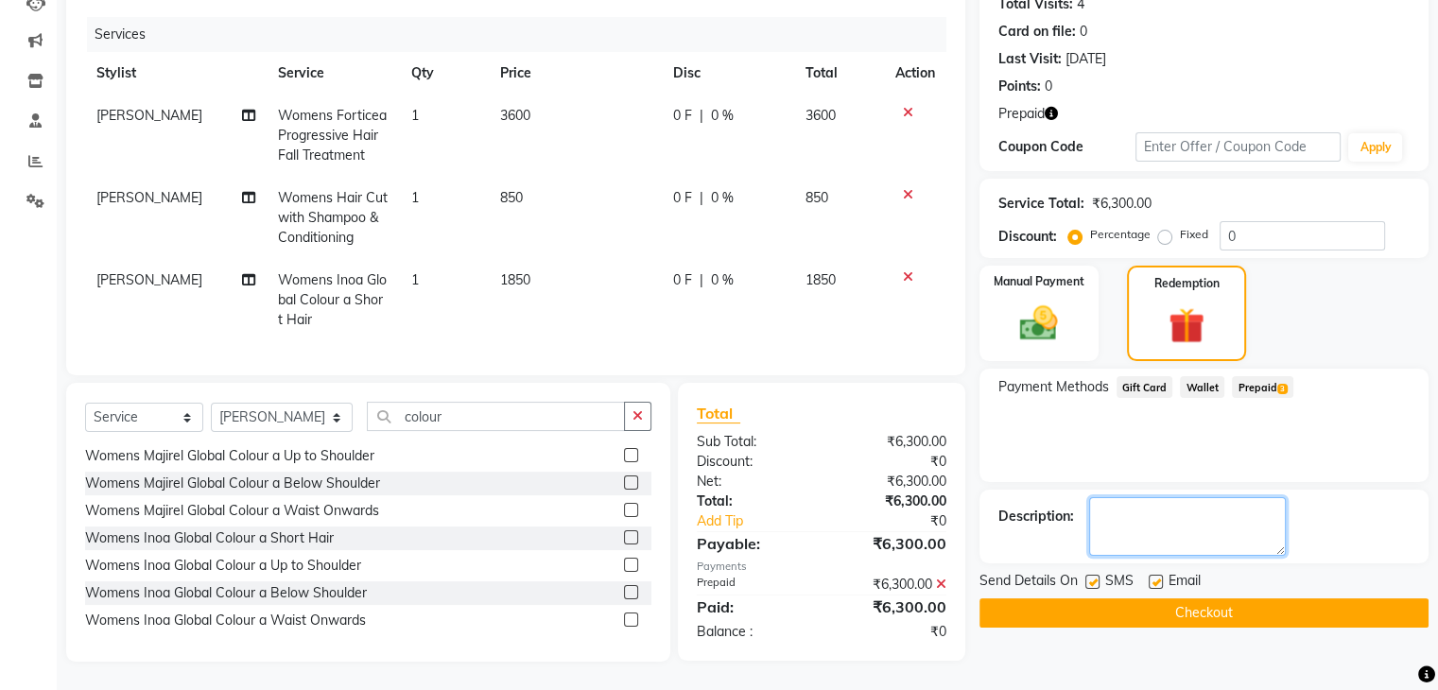
click at [1141, 504] on textarea at bounding box center [1187, 526] width 197 height 59
type textarea "3190 AVL BAL"
click at [1161, 575] on label at bounding box center [1156, 582] width 14 height 14
click at [1161, 577] on input "checkbox" at bounding box center [1155, 583] width 12 height 12
checkbox input "false"
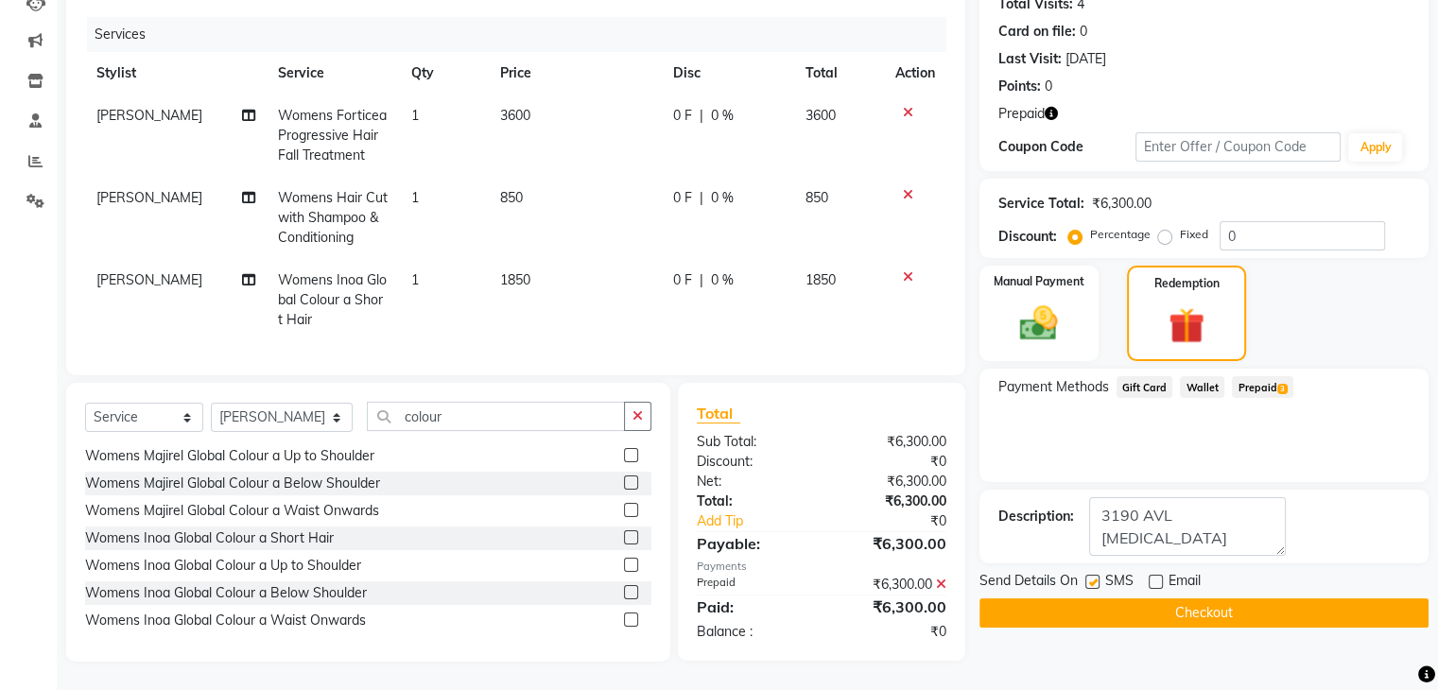
click at [1083, 571] on div "Send Details On SMS Email" at bounding box center [1203, 583] width 449 height 24
click at [1090, 575] on label at bounding box center [1092, 582] width 14 height 14
click at [1090, 577] on input "checkbox" at bounding box center [1091, 583] width 12 height 12
checkbox input "false"
click at [1103, 598] on button "Checkout" at bounding box center [1203, 612] width 449 height 29
